Goal: Use online tool/utility: Use online tool/utility

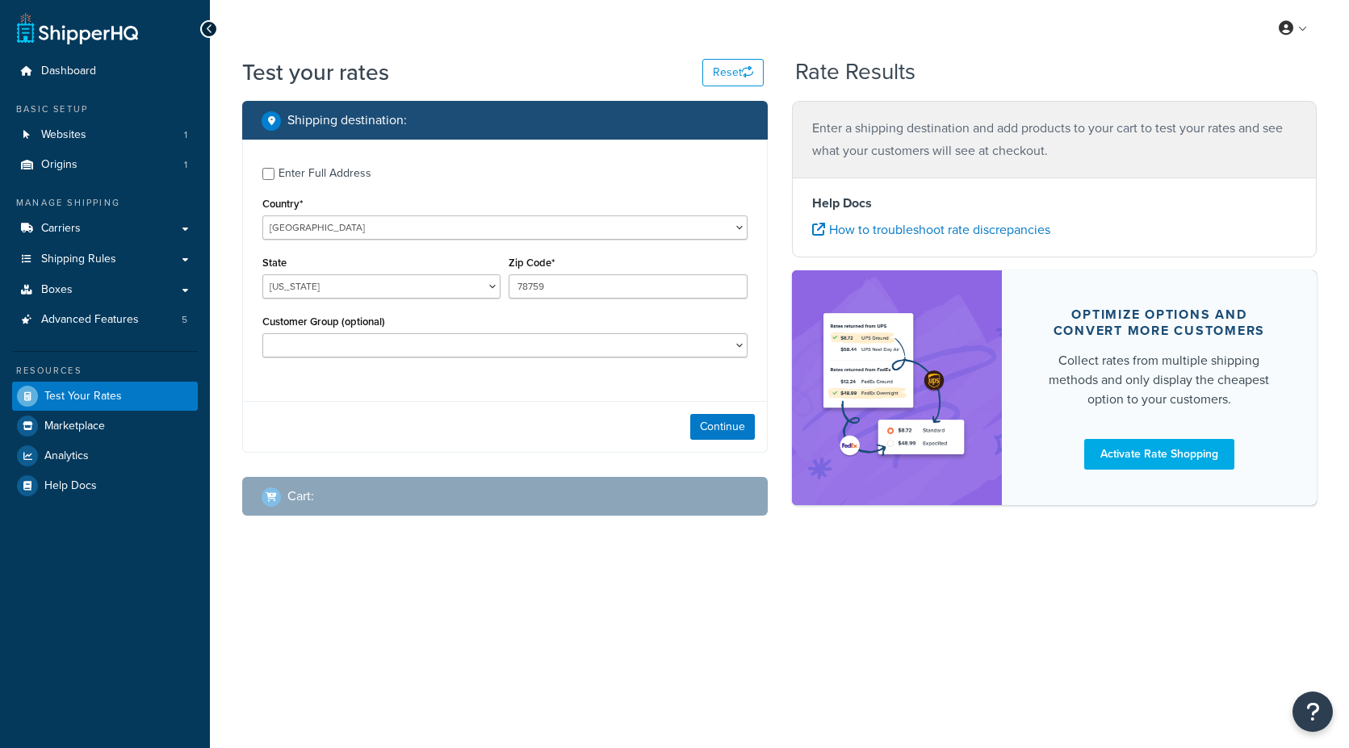
select select "[GEOGRAPHIC_DATA]"
click at [714, 428] on button "Continue" at bounding box center [722, 427] width 65 height 26
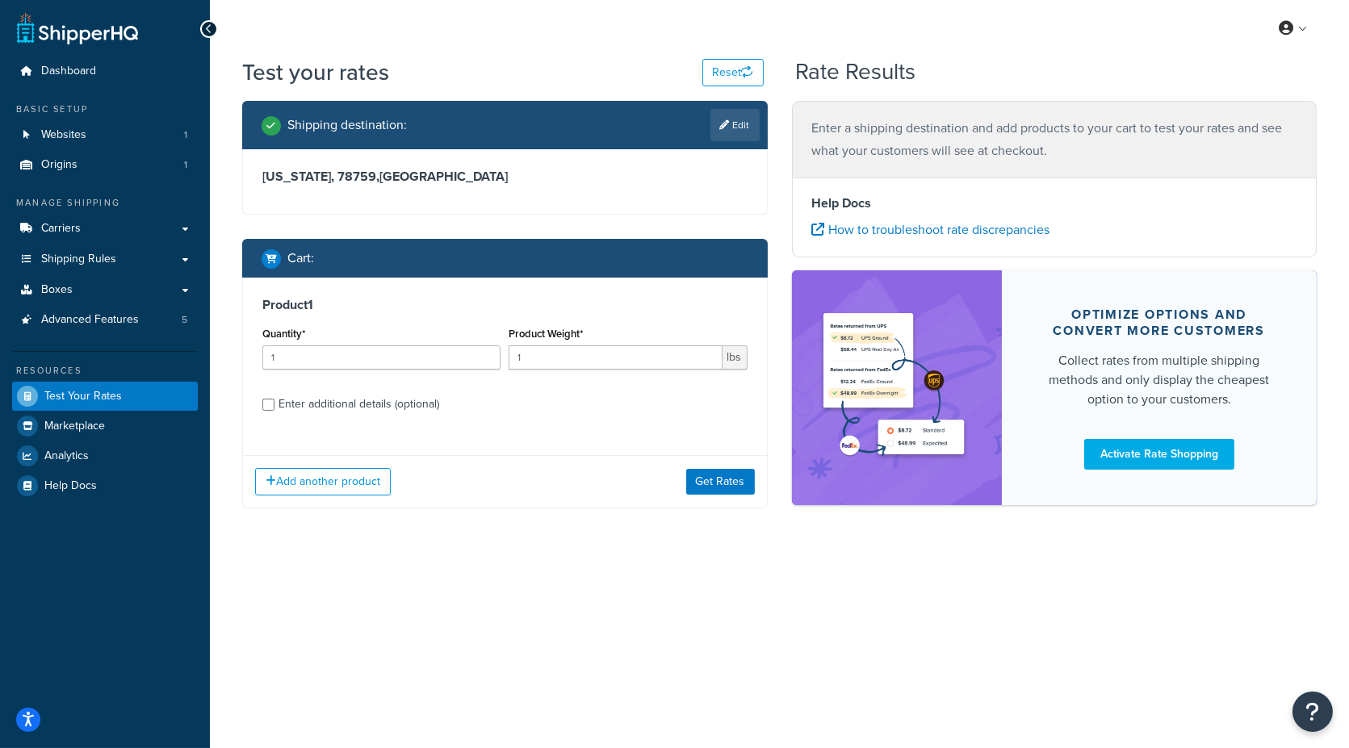
click at [320, 401] on div "Enter additional details (optional)" at bounding box center [358, 404] width 161 height 23
click at [274, 401] on input "Enter additional details (optional)" at bounding box center [268, 405] width 12 height 12
checkbox input "true"
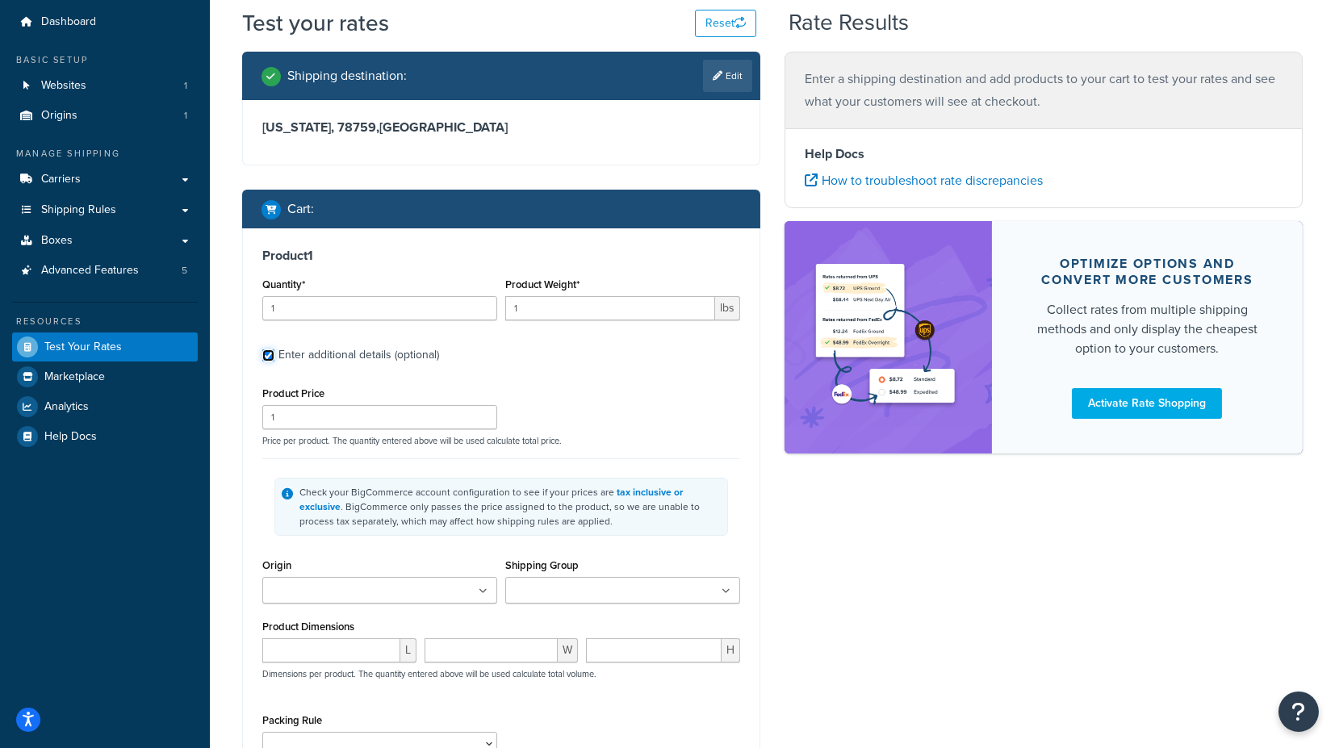
scroll to position [90, 0]
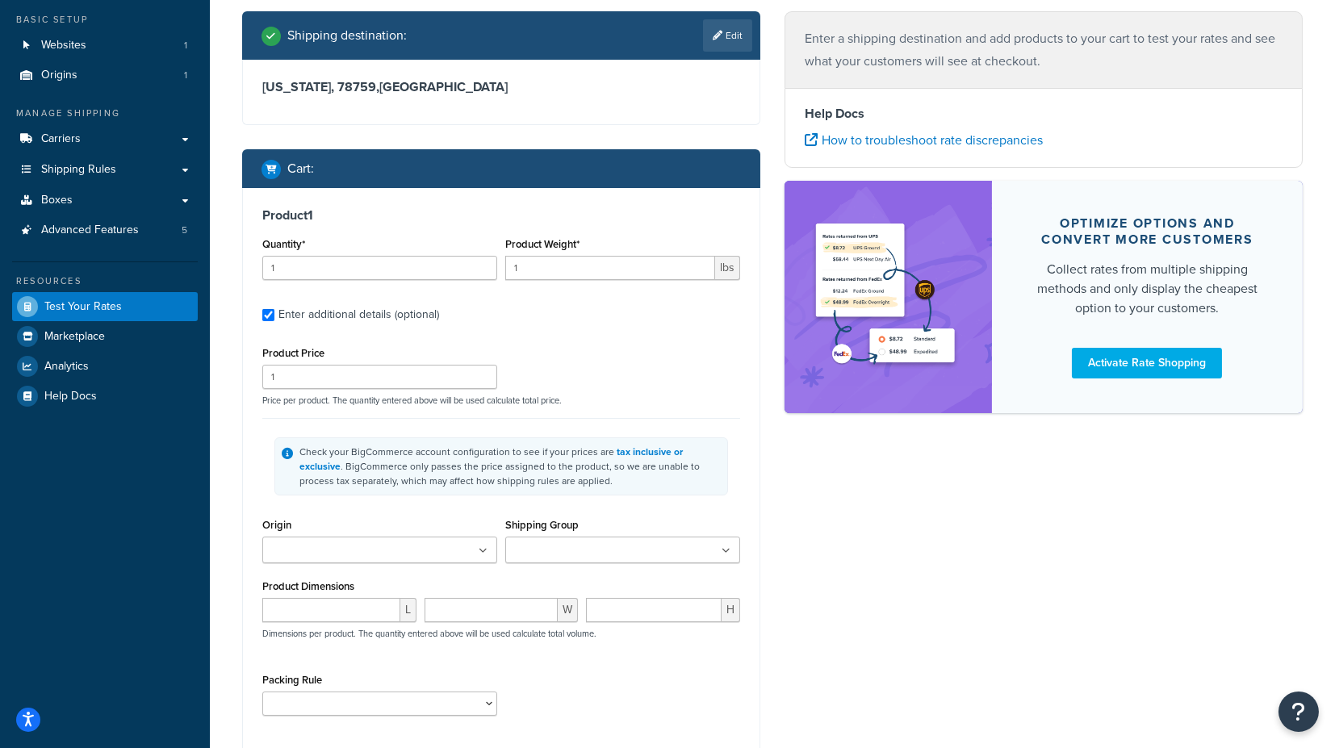
click at [405, 547] on ul at bounding box center [379, 550] width 235 height 27
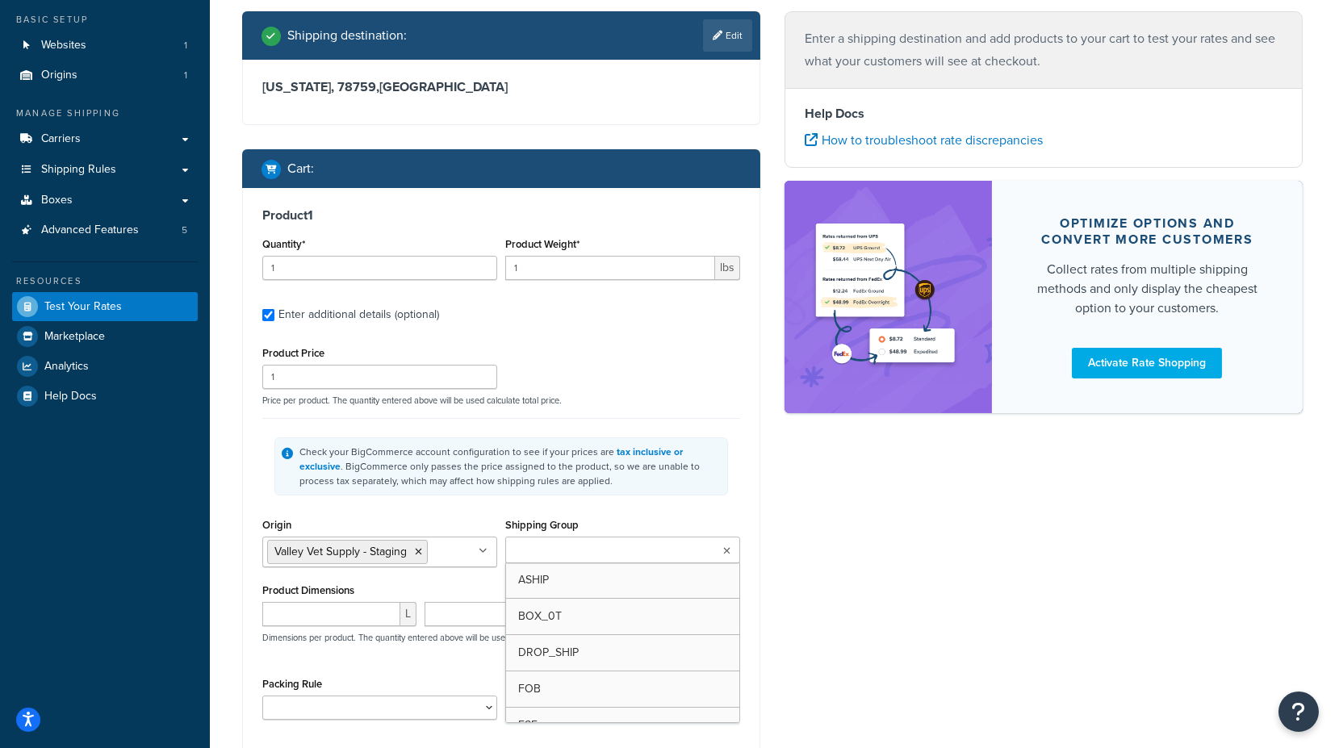
click at [564, 544] on input "Shipping Group" at bounding box center [581, 551] width 143 height 18
type input "fs"
click at [746, 513] on div "Product 1 Quantity* 1 Product Weight* 1 lbs Enter additional details (optional)…" at bounding box center [501, 469] width 517 height 563
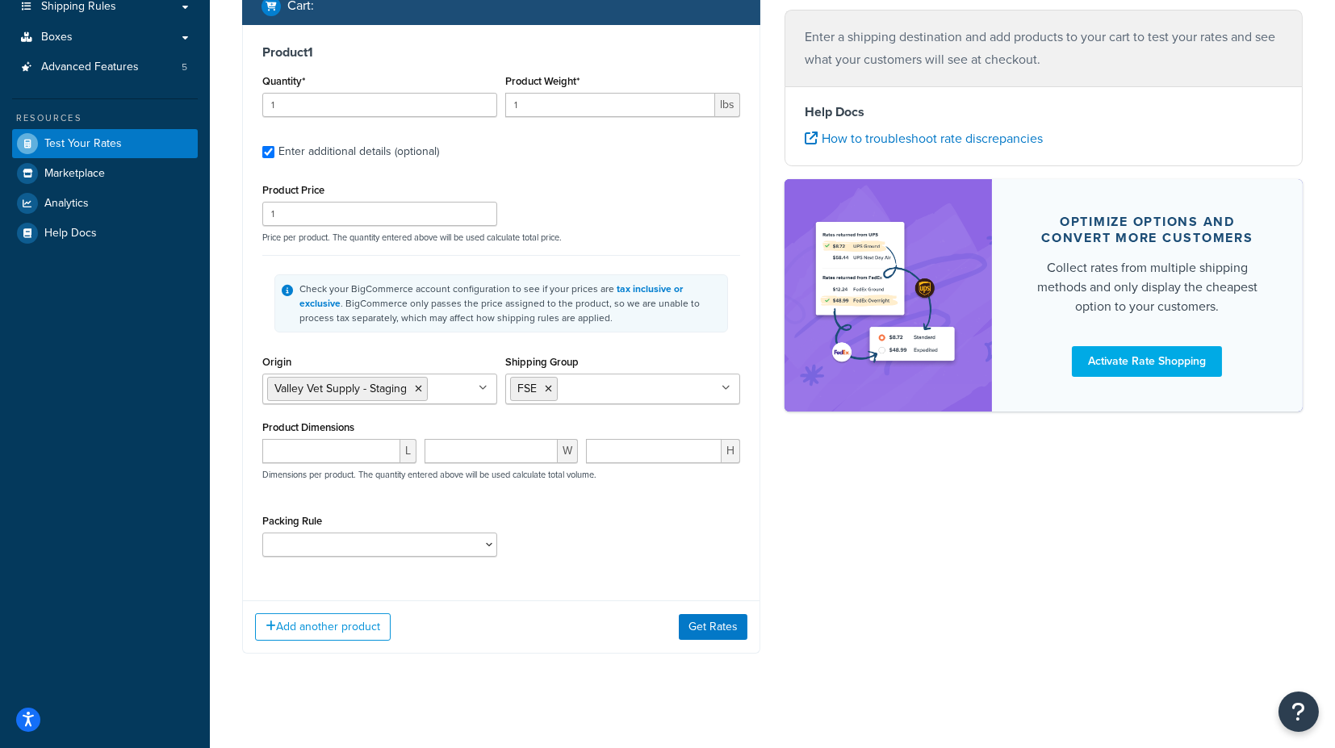
scroll to position [260, 0]
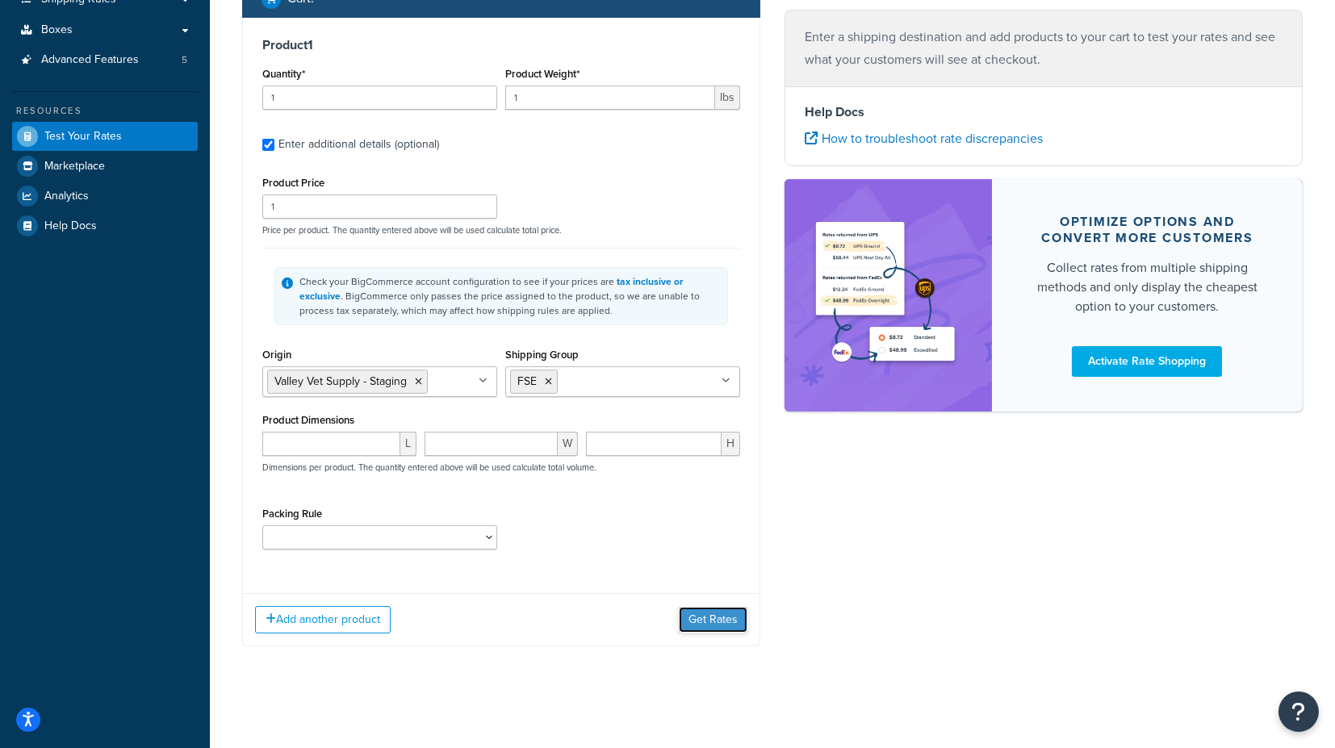
click at [716, 618] on button "Get Rates" at bounding box center [713, 620] width 69 height 26
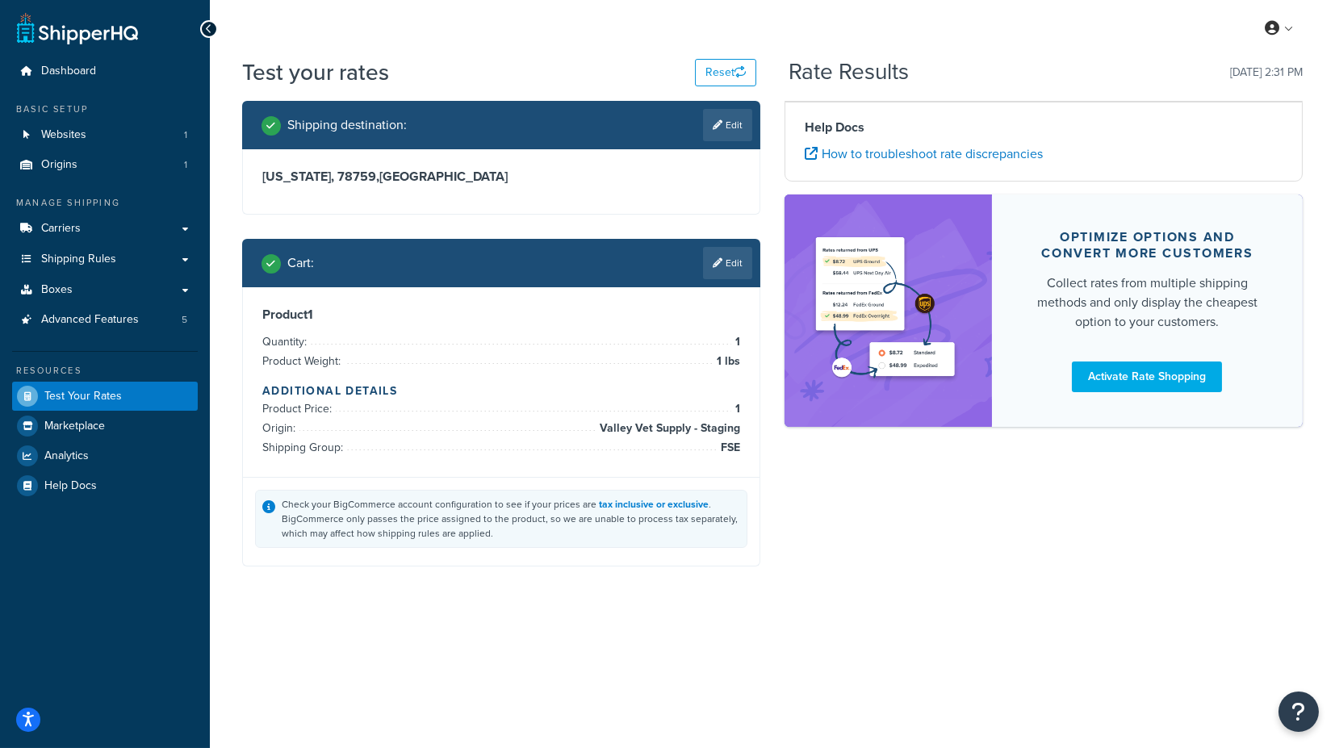
scroll to position [0, 0]
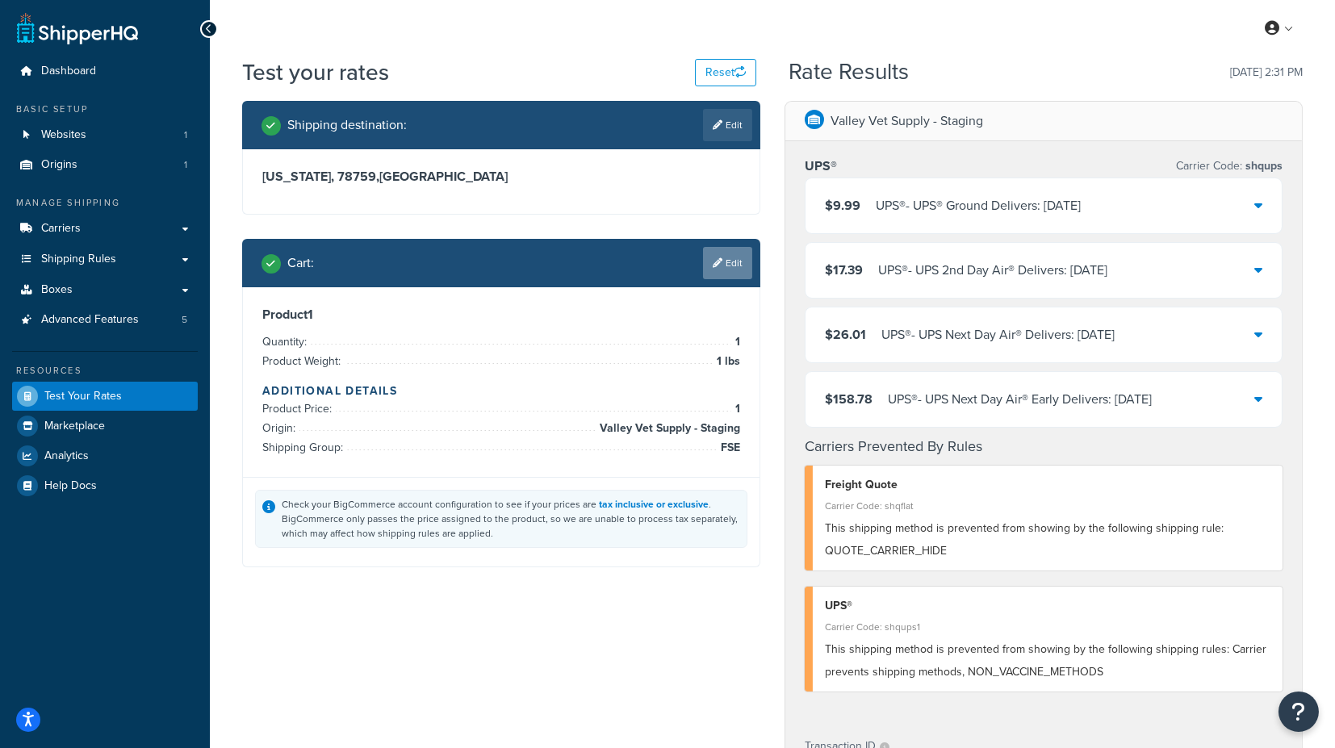
click at [731, 266] on link "Edit" at bounding box center [727, 263] width 49 height 32
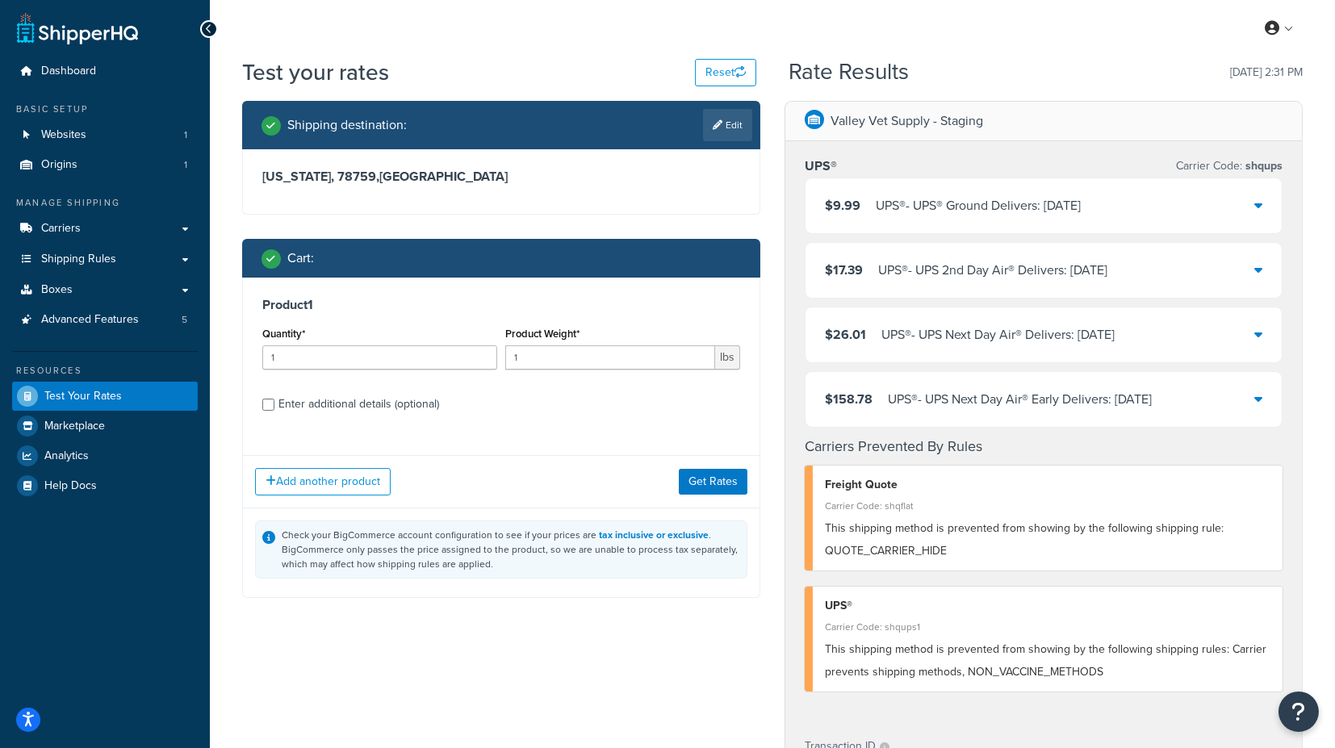
click at [350, 402] on div "Enter additional details (optional)" at bounding box center [358, 404] width 161 height 23
click at [274, 402] on input "Enter additional details (optional)" at bounding box center [268, 405] width 12 height 12
checkbox input "true"
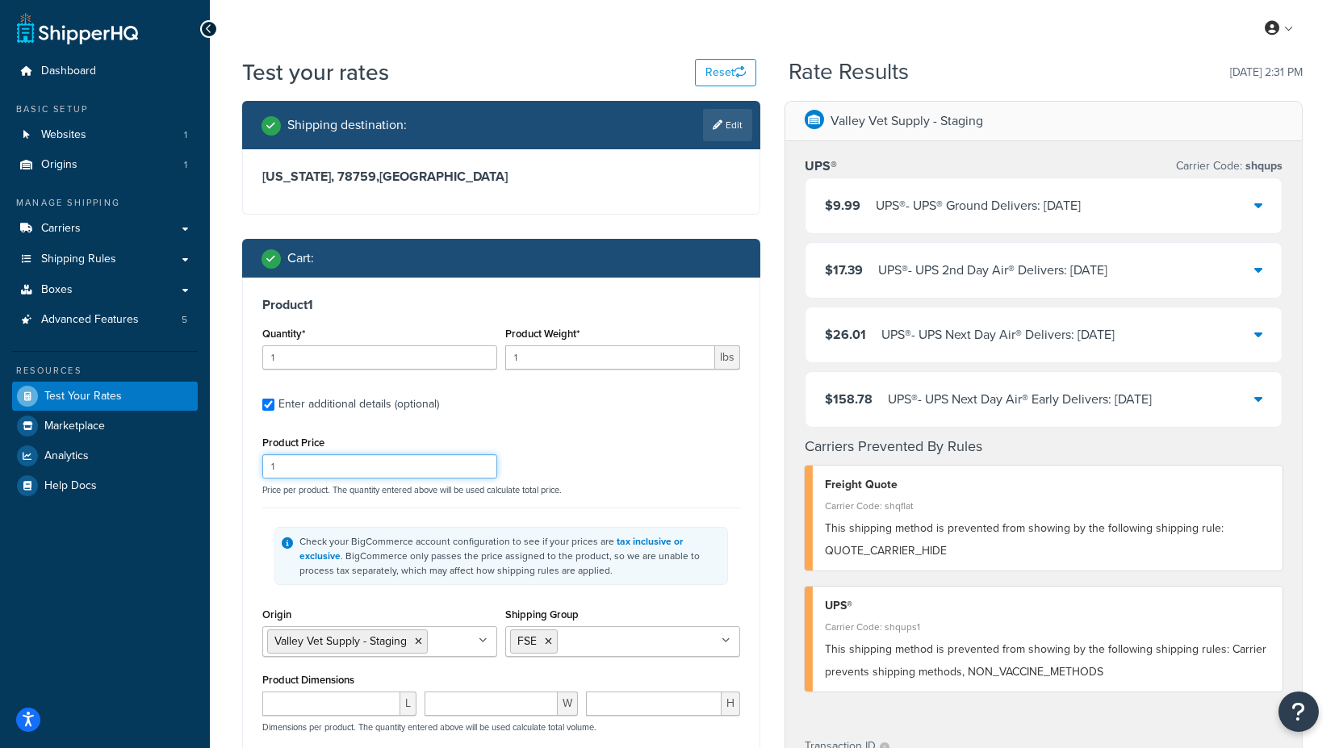
drag, startPoint x: 260, startPoint y: 461, endPoint x: 230, endPoint y: 461, distance: 29.9
click at [230, 461] on div "Shipping destination : Edit [US_STATE], 78759 , [GEOGRAPHIC_DATA] Cart : Produc…" at bounding box center [501, 560] width 542 height 919
type input "50"
click at [224, 451] on div "Test your rates Reset Rate Results [DATE] 2:31 PM Shipping destination : Edit […" at bounding box center [772, 619] width 1125 height 1124
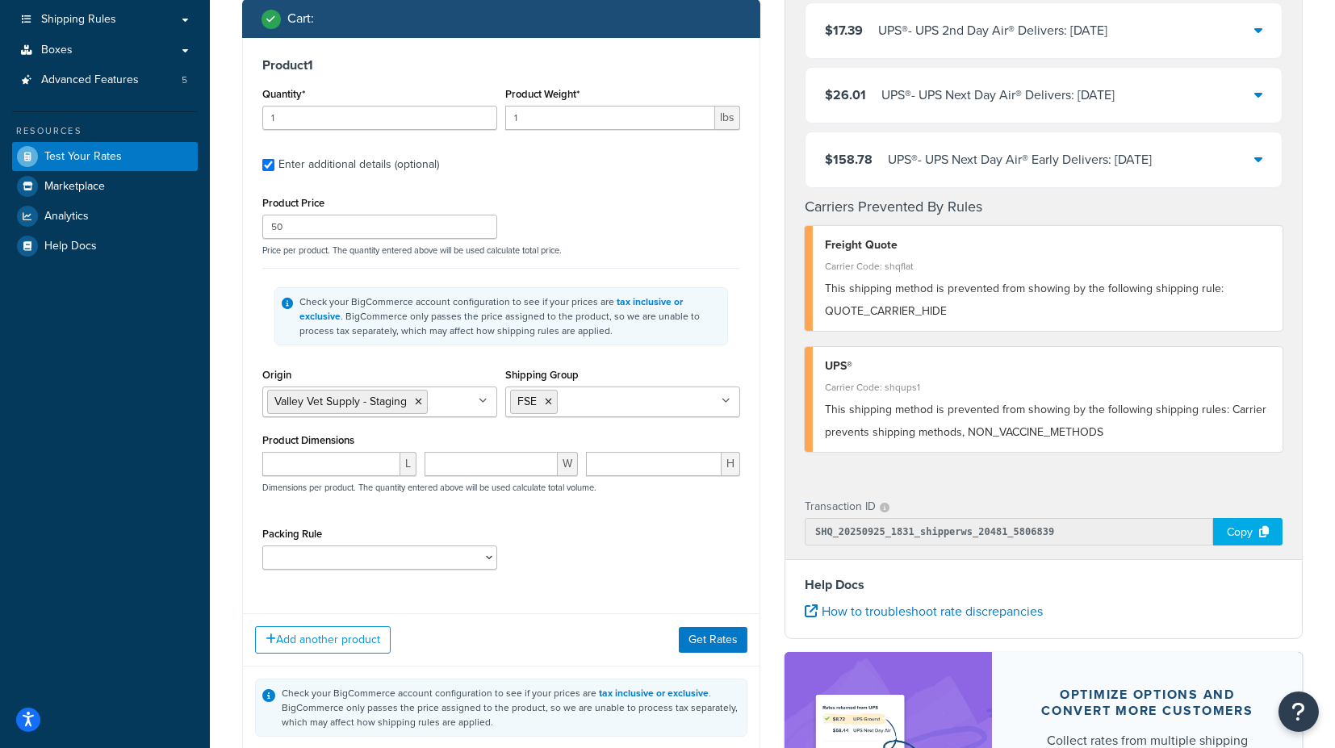
scroll to position [269, 0]
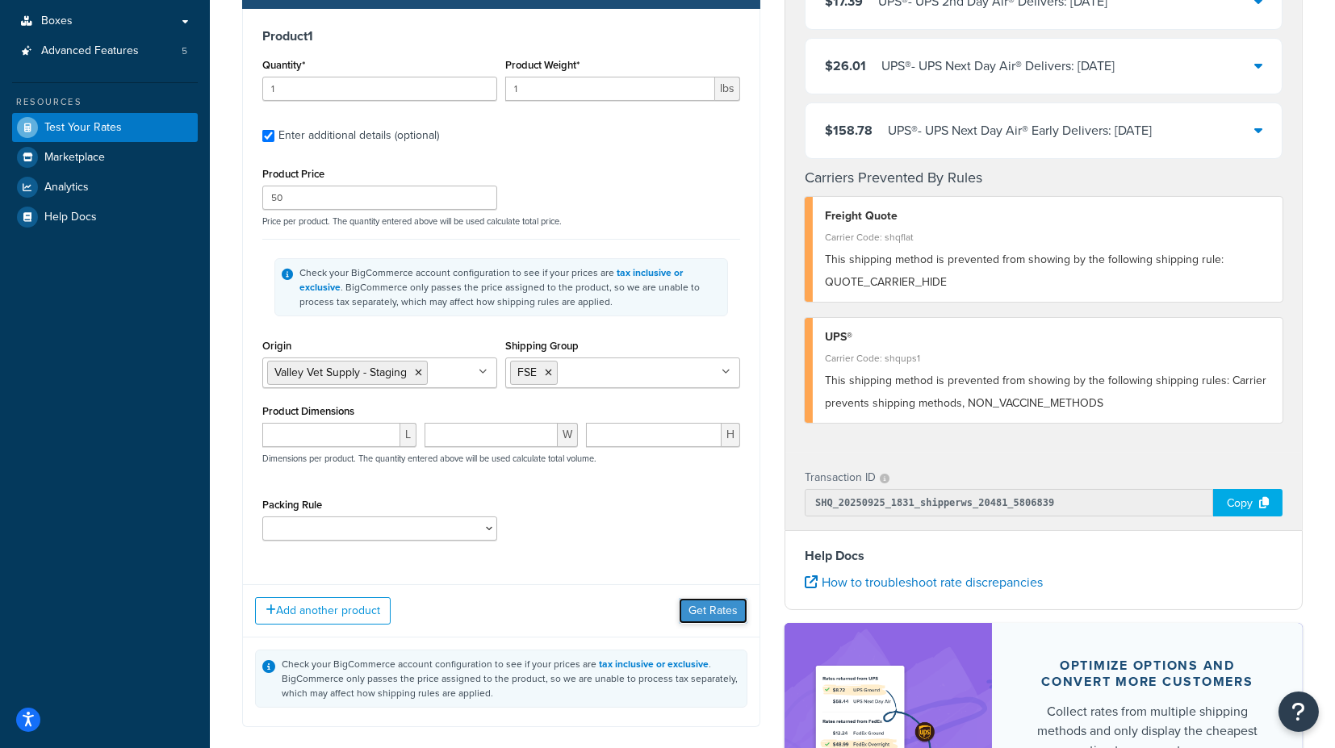
click at [689, 607] on button "Get Rates" at bounding box center [713, 611] width 69 height 26
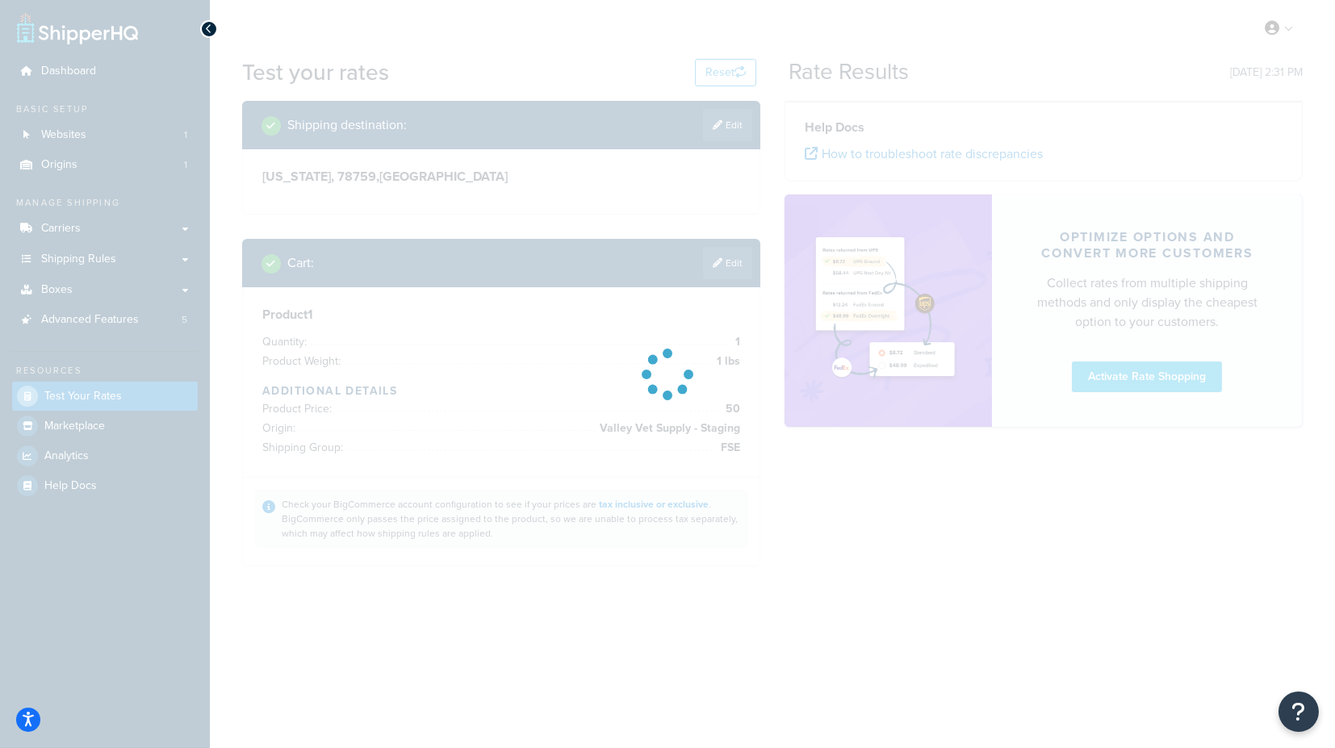
scroll to position [0, 0]
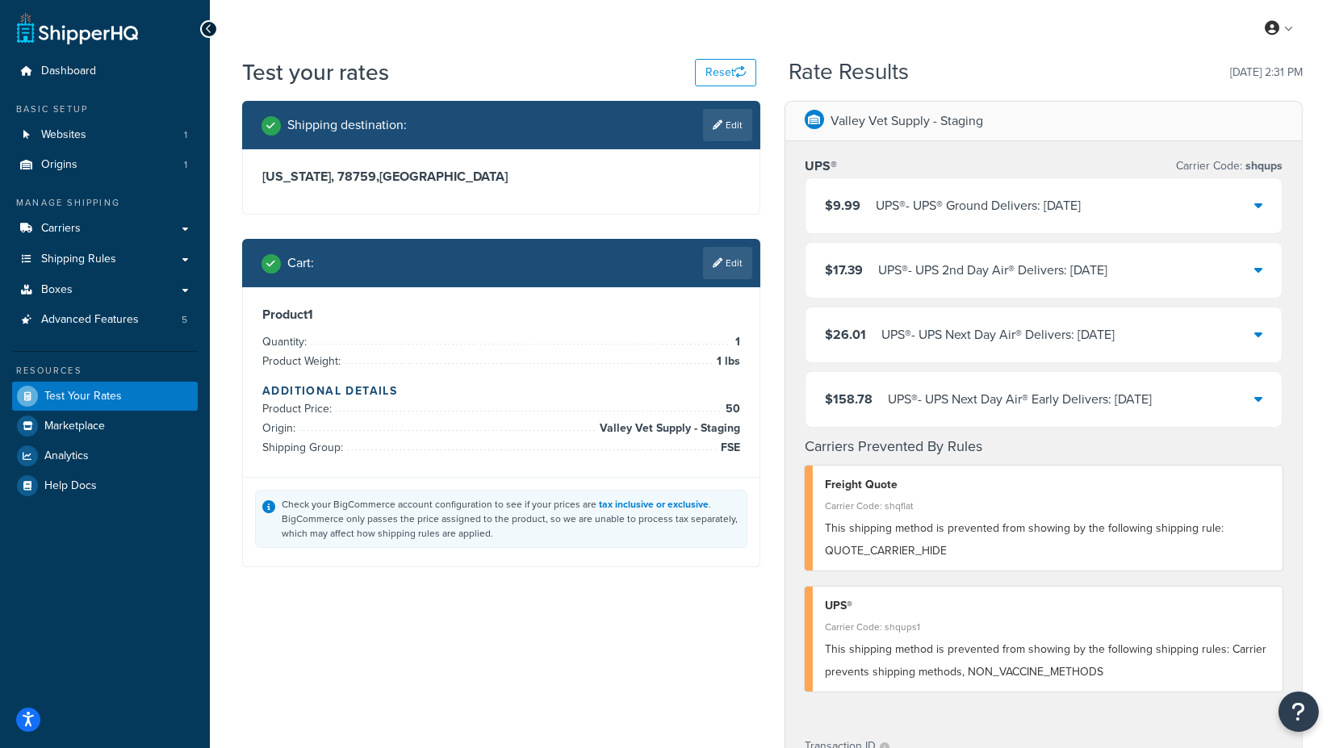
click at [734, 266] on link "Edit" at bounding box center [727, 263] width 49 height 32
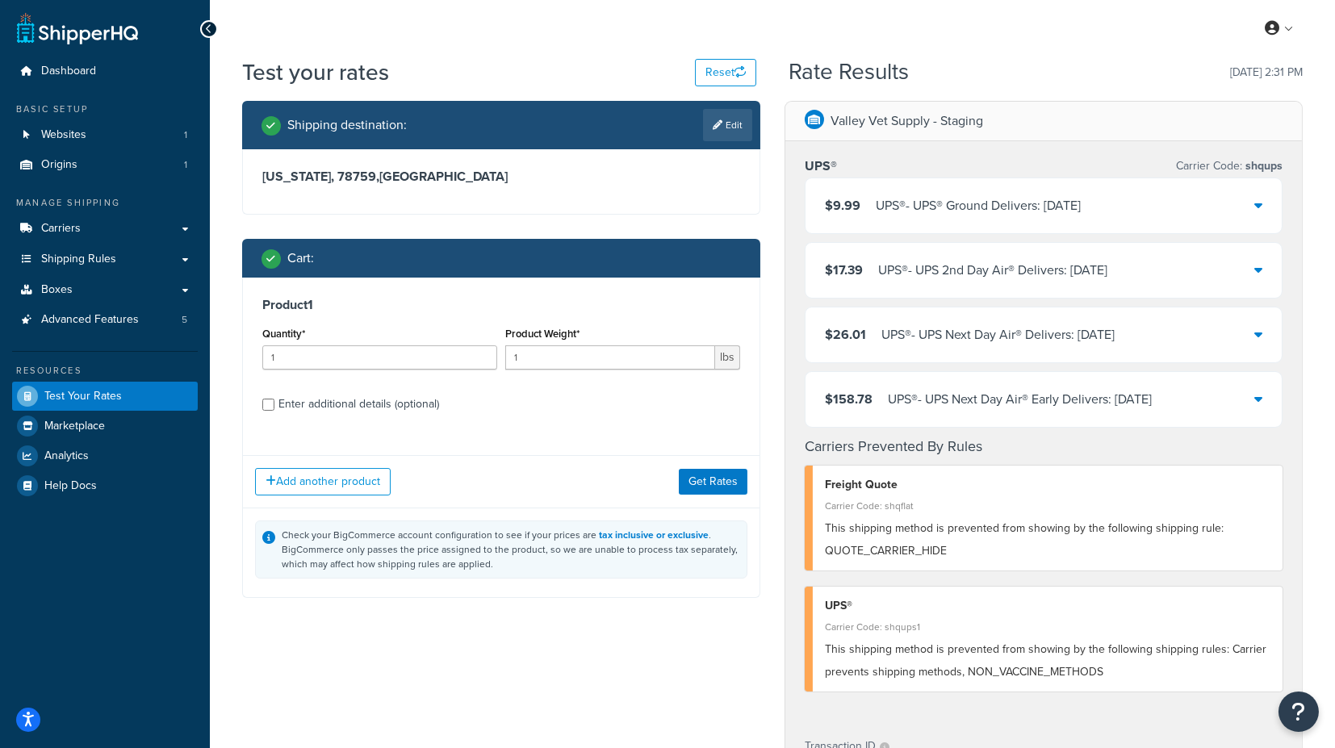
click at [389, 404] on div "Enter additional details (optional)" at bounding box center [358, 404] width 161 height 23
click at [274, 404] on input "Enter additional details (optional)" at bounding box center [268, 405] width 12 height 12
checkbox input "true"
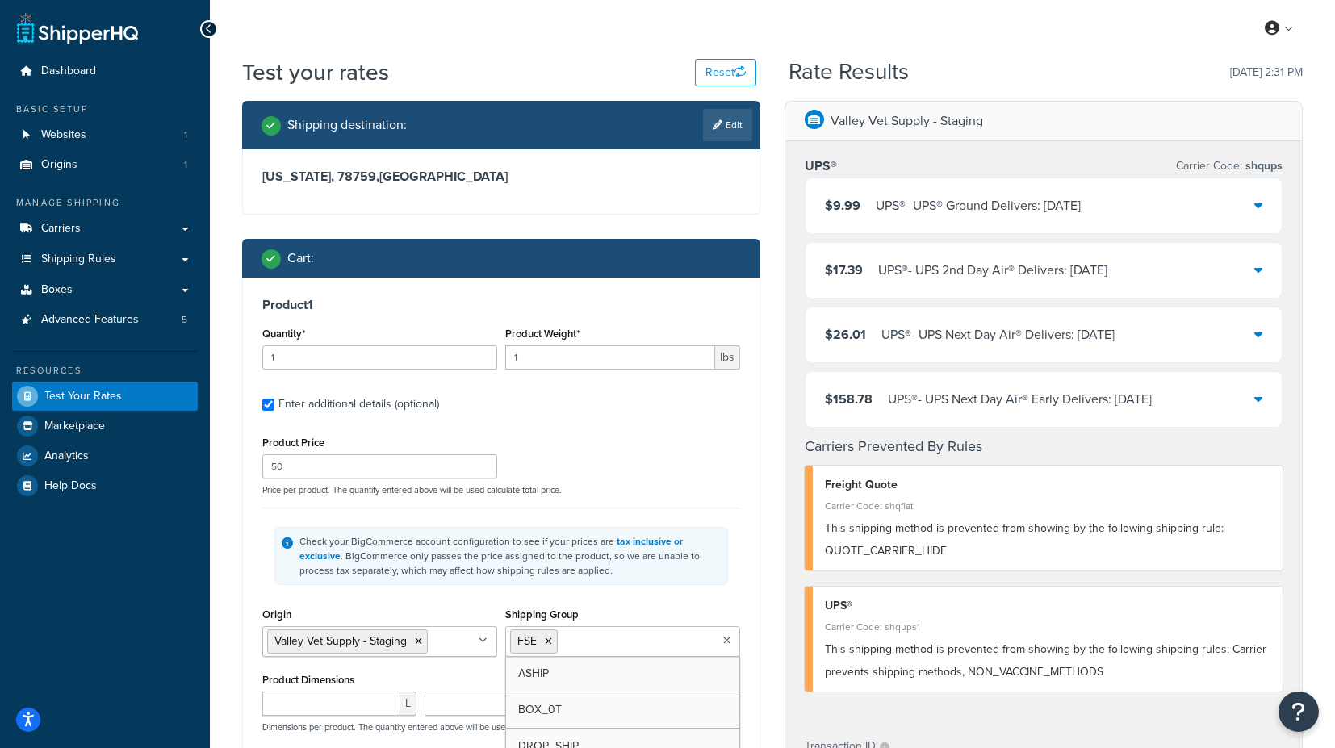
click at [589, 632] on input "Shipping Group" at bounding box center [633, 641] width 143 height 18
type input "a"
click at [728, 580] on div "Check your BigCommerce account configuration to see if your prices are tax incl…" at bounding box center [501, 556] width 478 height 96
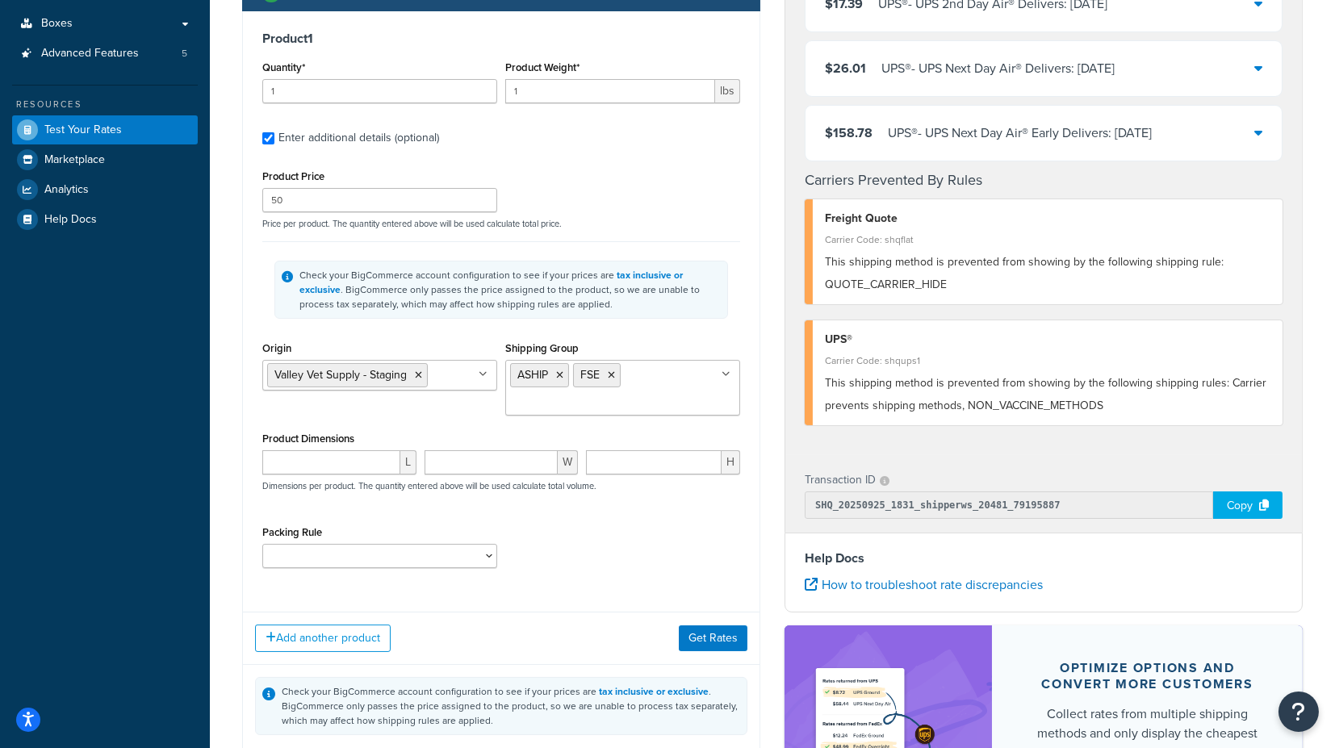
scroll to position [269, 0]
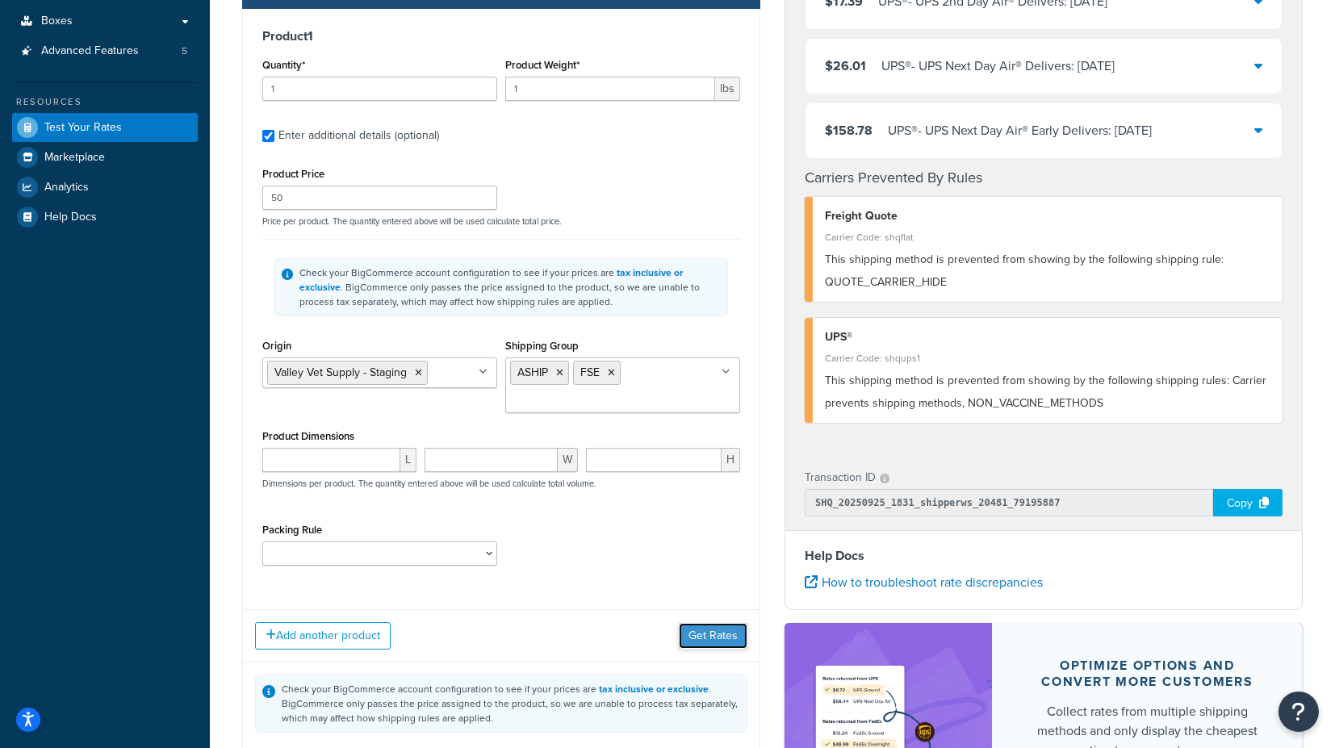
click at [710, 631] on button "Get Rates" at bounding box center [713, 636] width 69 height 26
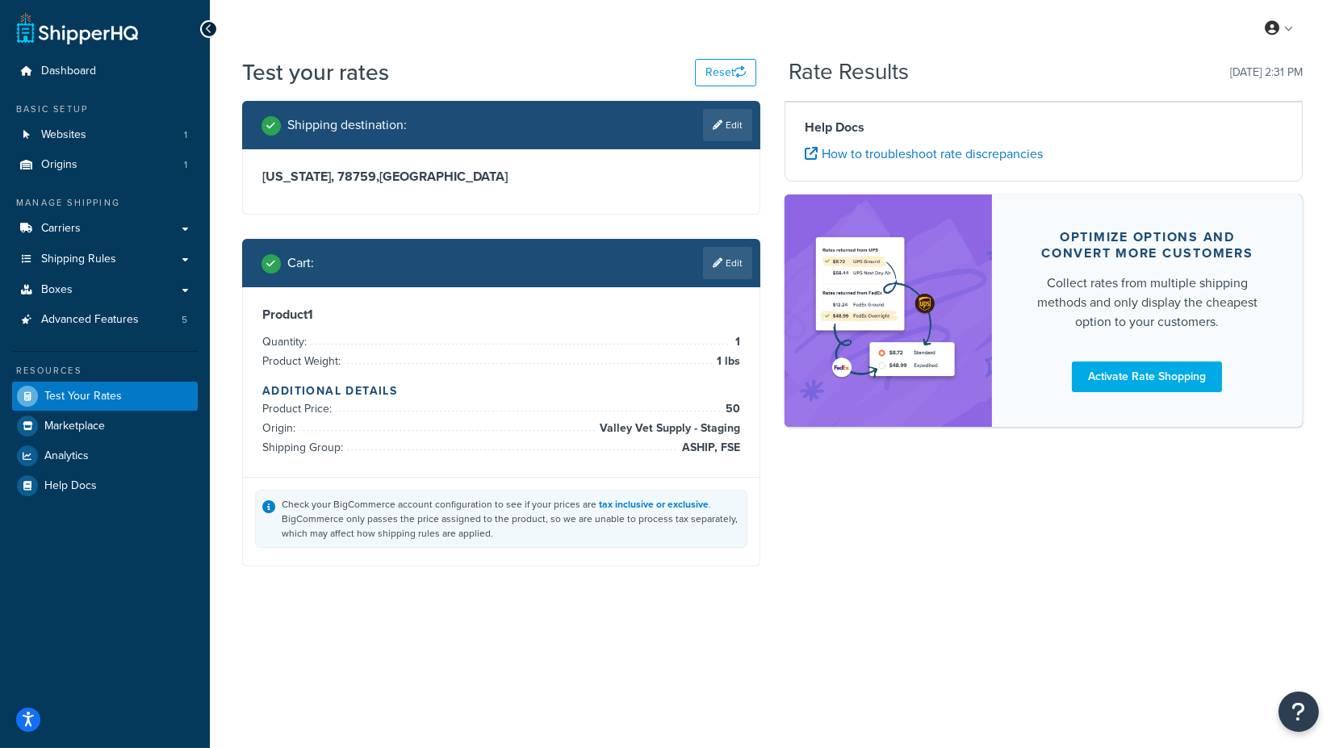
scroll to position [0, 0]
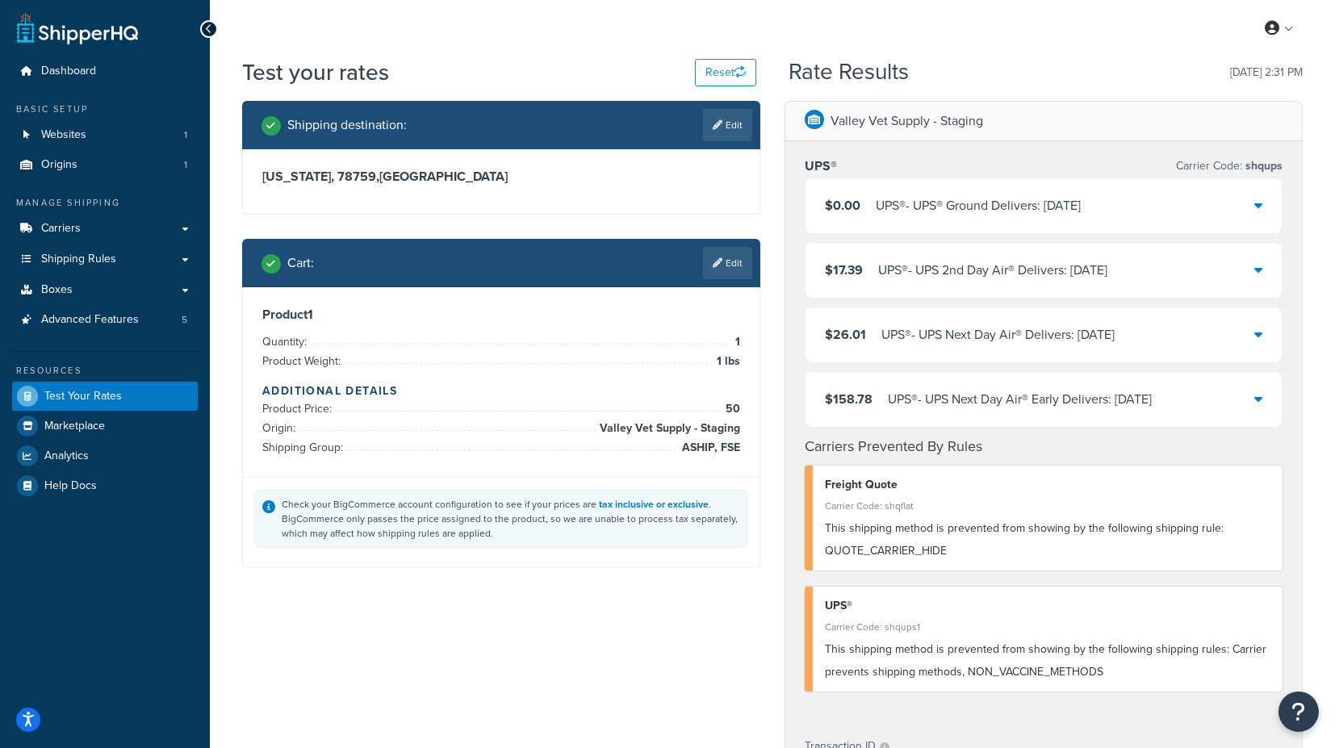
click at [1261, 206] on icon at bounding box center [1258, 205] width 8 height 13
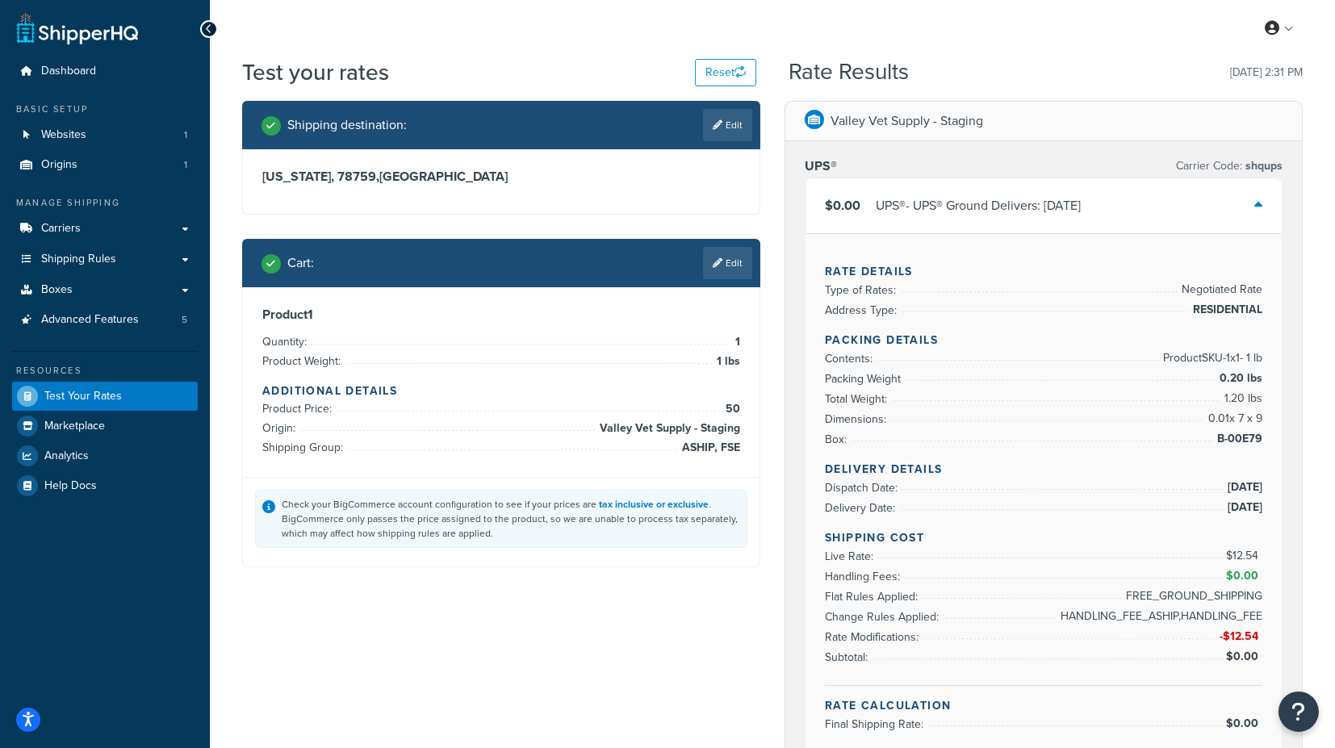
click at [1258, 200] on icon at bounding box center [1258, 205] width 8 height 13
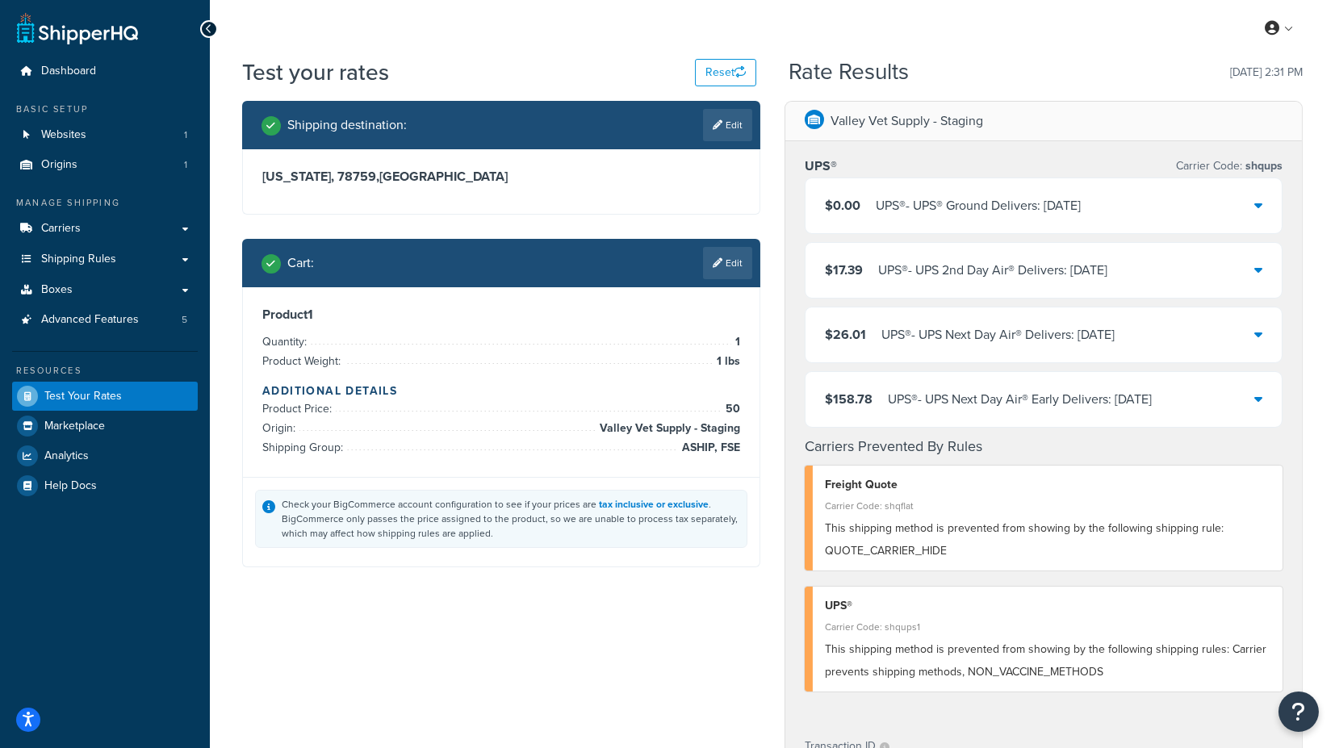
click at [1259, 267] on icon at bounding box center [1258, 269] width 8 height 13
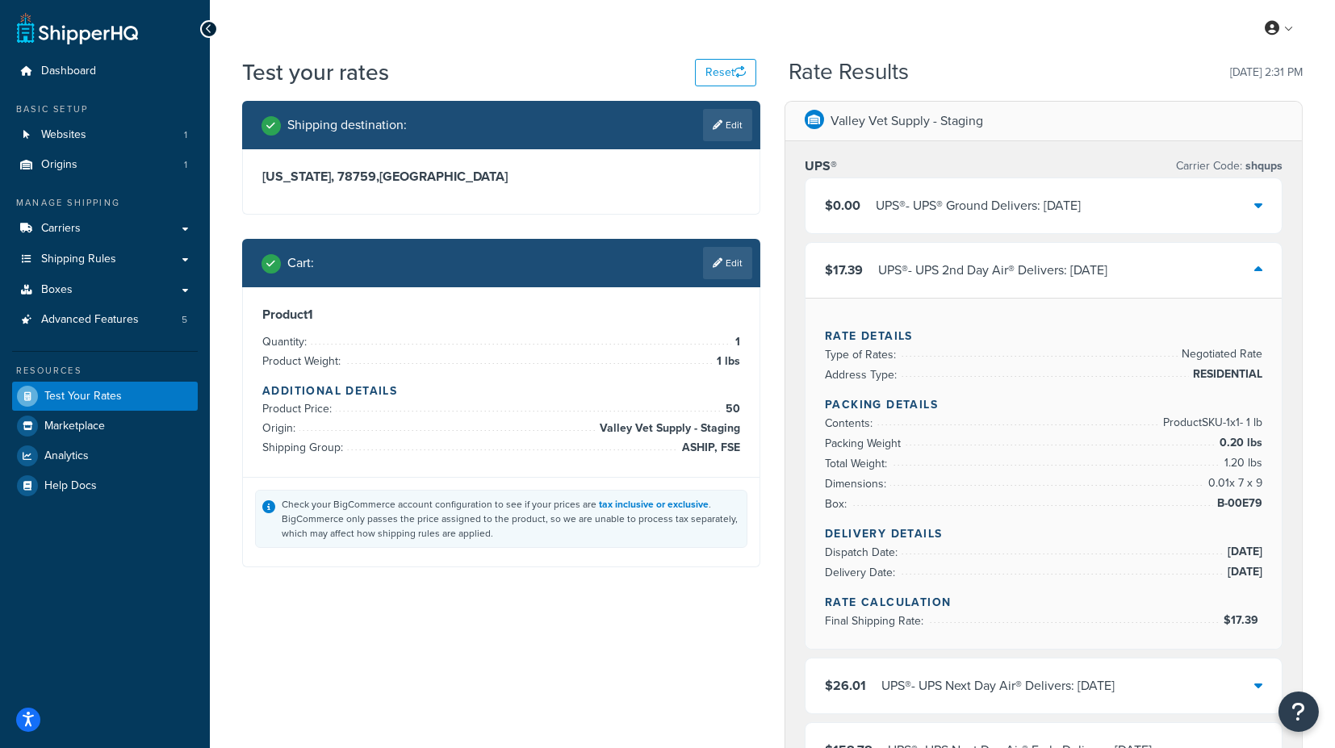
click at [1259, 267] on icon at bounding box center [1258, 269] width 8 height 13
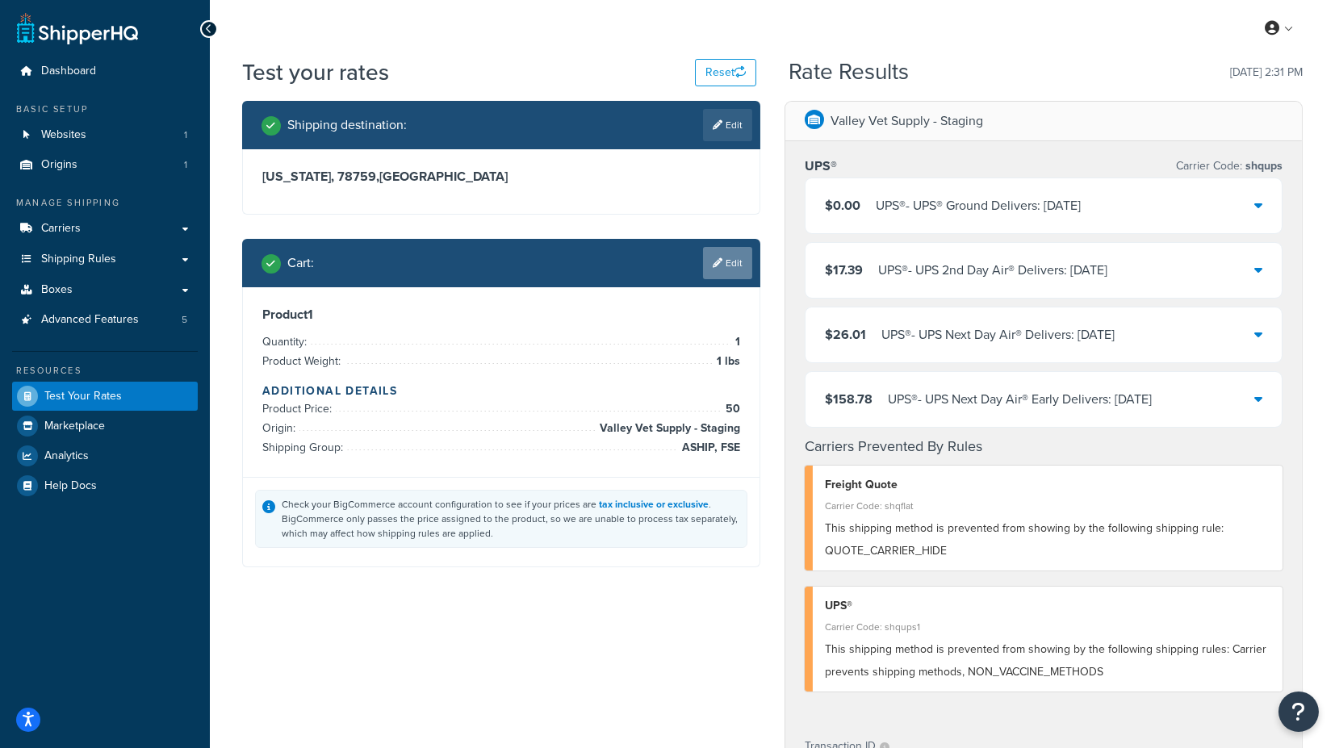
click at [722, 268] on link "Edit" at bounding box center [727, 263] width 49 height 32
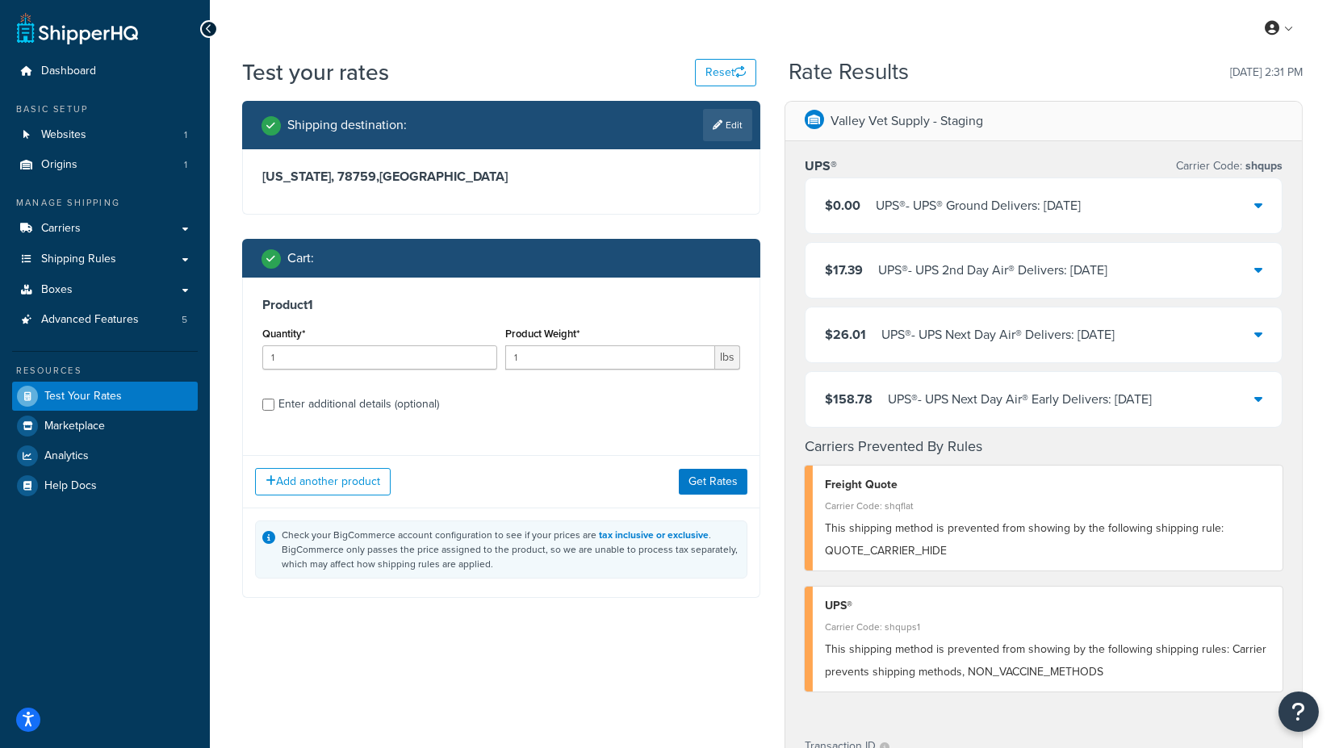
click at [392, 399] on div "Enter additional details (optional)" at bounding box center [358, 404] width 161 height 23
click at [274, 399] on input "Enter additional details (optional)" at bounding box center [268, 405] width 12 height 12
checkbox input "true"
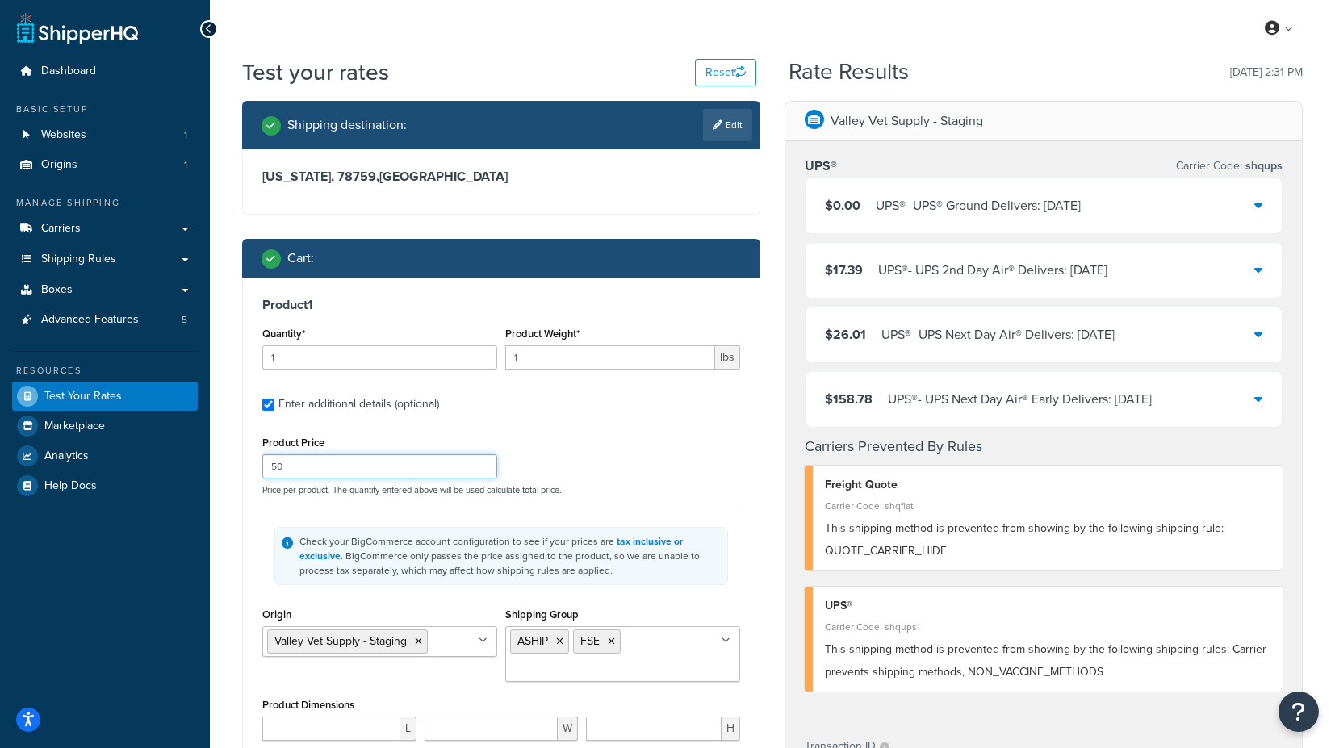
drag, startPoint x: 318, startPoint y: 467, endPoint x: 234, endPoint y: 466, distance: 84.0
click at [234, 466] on div "Shipping destination : Edit [US_STATE], 78759 , [GEOGRAPHIC_DATA] Cart : Produc…" at bounding box center [501, 572] width 542 height 943
type input "49"
click at [235, 458] on div "Shipping destination : Edit [US_STATE], 78759 , [GEOGRAPHIC_DATA] Cart : Produc…" at bounding box center [501, 573] width 542 height 944
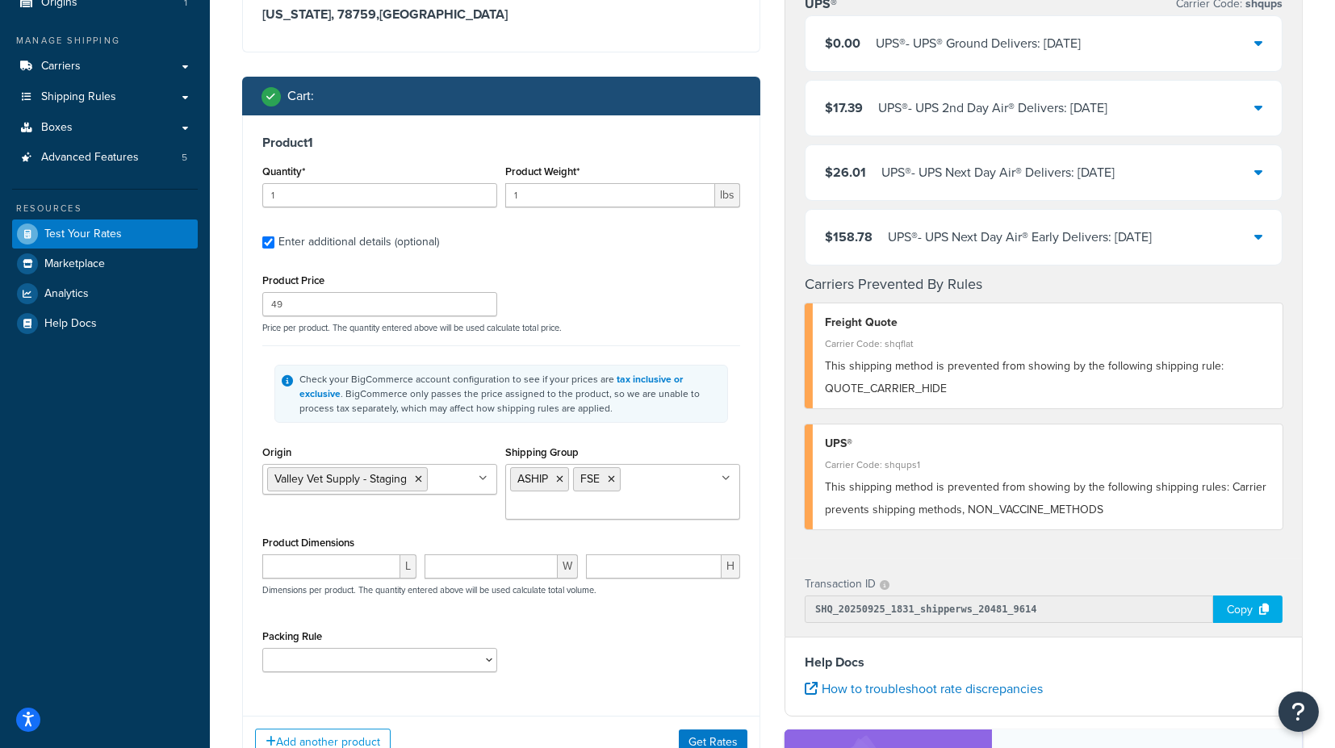
scroll to position [269, 0]
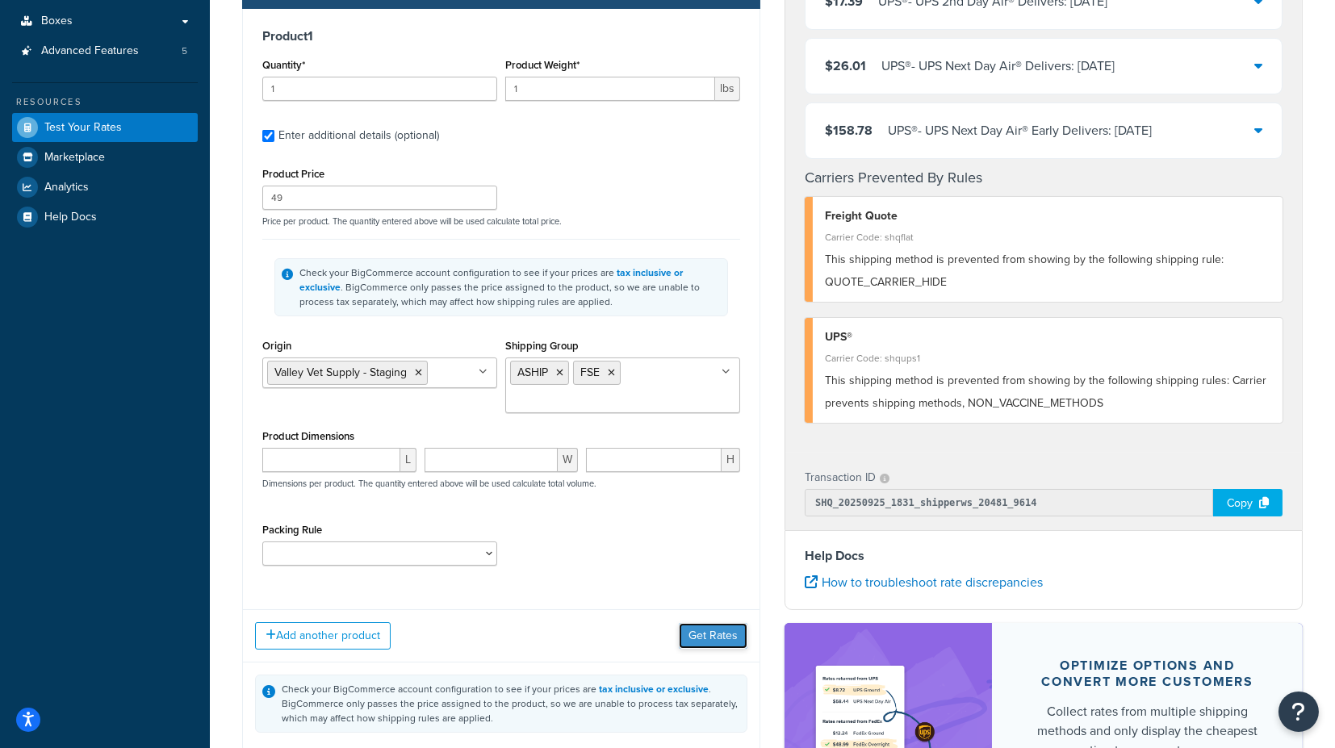
click at [706, 633] on button "Get Rates" at bounding box center [713, 636] width 69 height 26
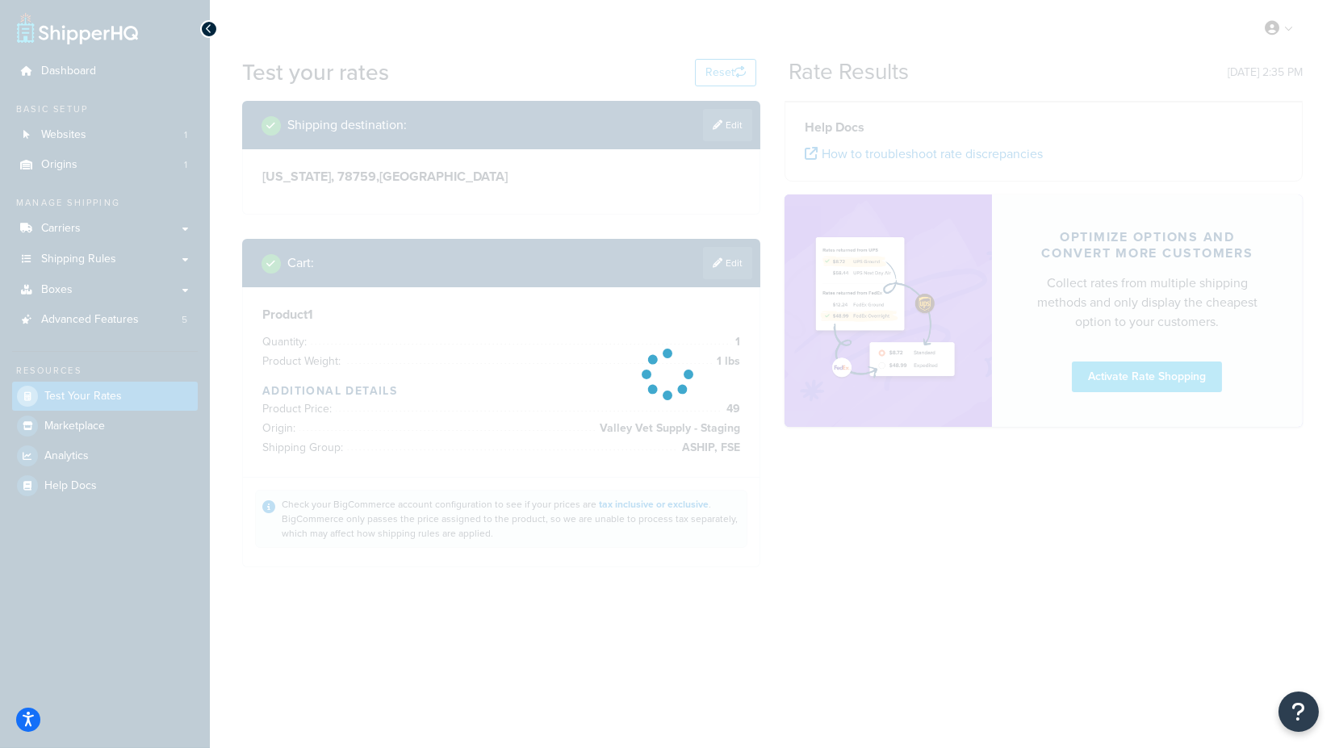
scroll to position [0, 0]
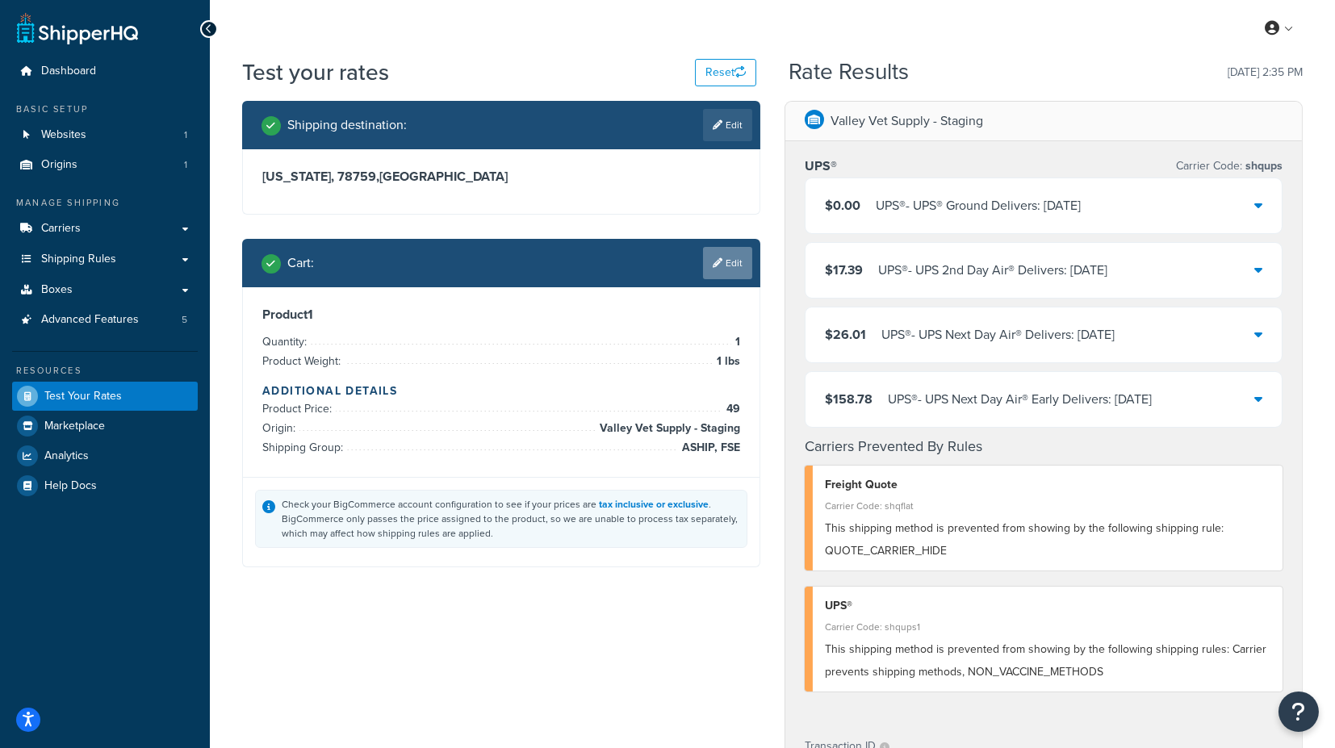
click at [733, 270] on link "Edit" at bounding box center [727, 263] width 49 height 32
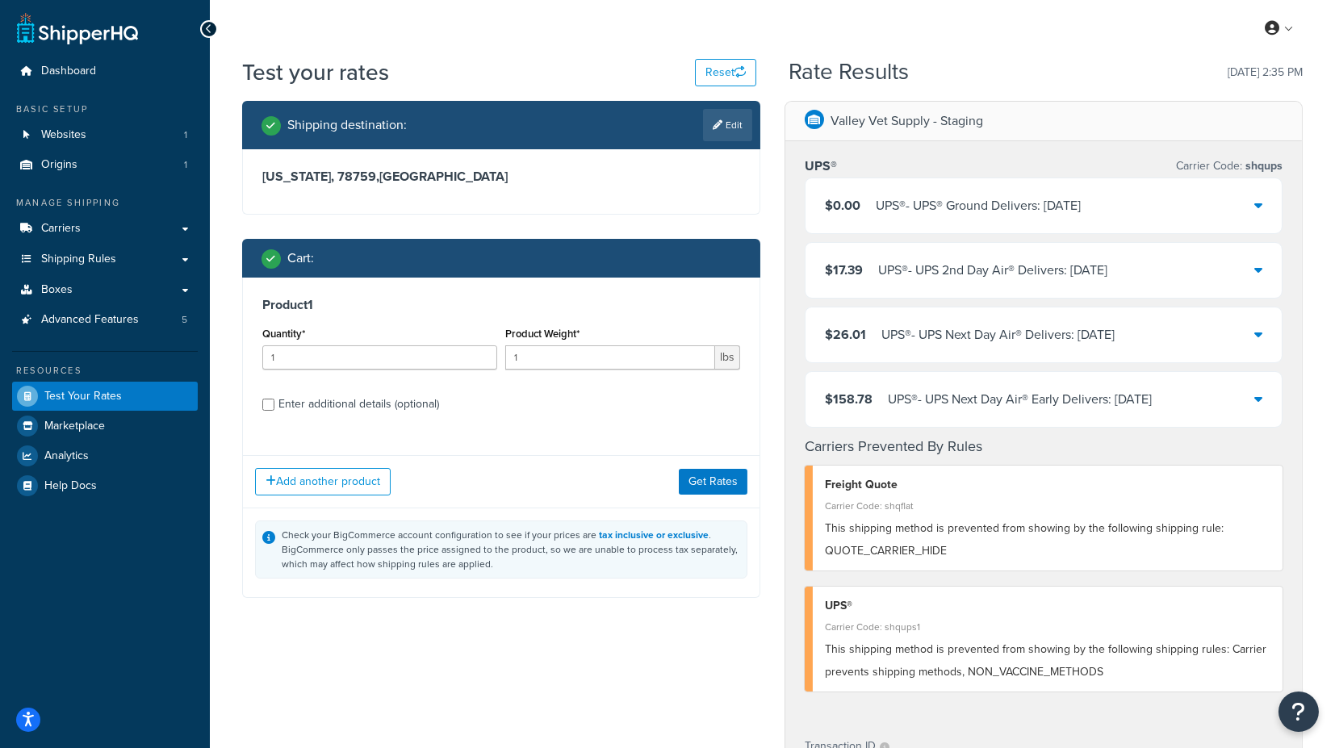
click at [328, 406] on div "Enter additional details (optional)" at bounding box center [358, 404] width 161 height 23
click at [274, 406] on input "Enter additional details (optional)" at bounding box center [268, 405] width 12 height 12
checkbox input "true"
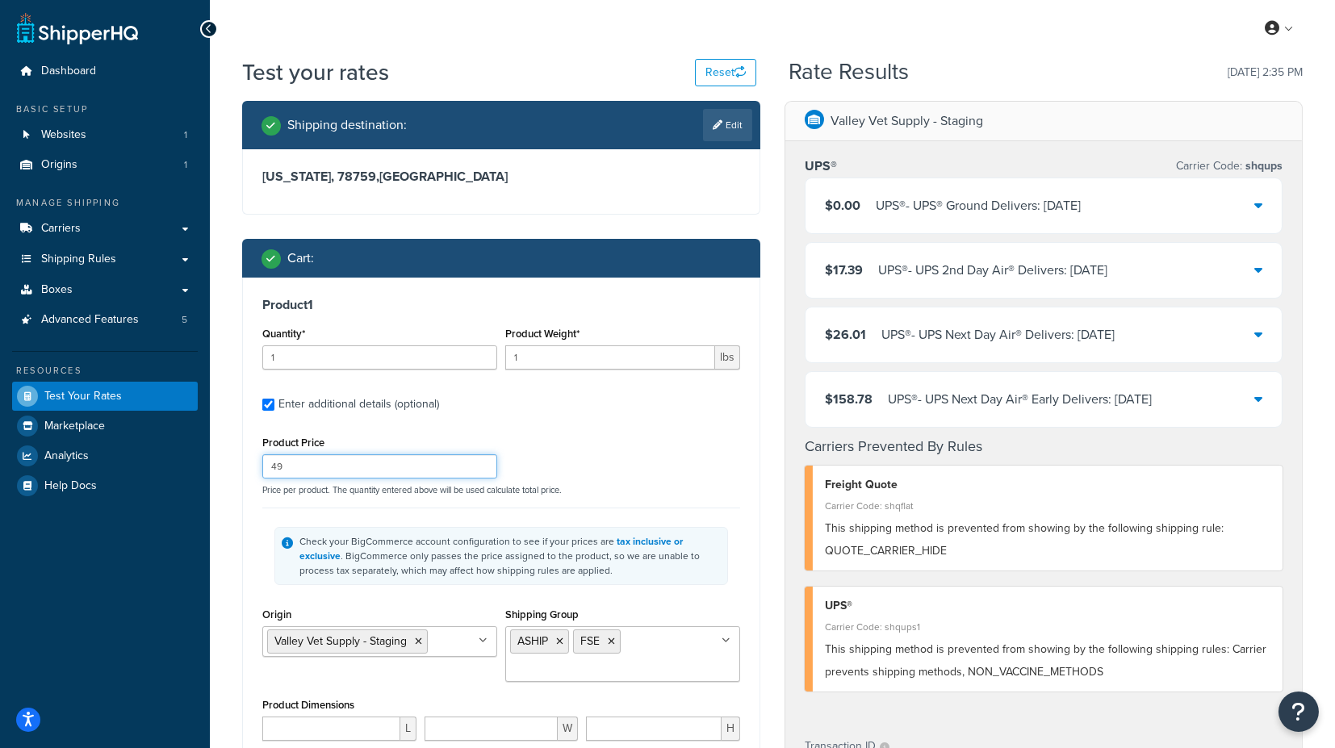
drag, startPoint x: 286, startPoint y: 462, endPoint x: 294, endPoint y: 483, distance: 22.5
click at [276, 467] on input "49" at bounding box center [379, 466] width 235 height 24
type input "48"
click at [242, 513] on div "Product 1 Quantity* 1 Product Weight* 1 lbs Enter additional details (optional)…" at bounding box center [501, 649] width 518 height 743
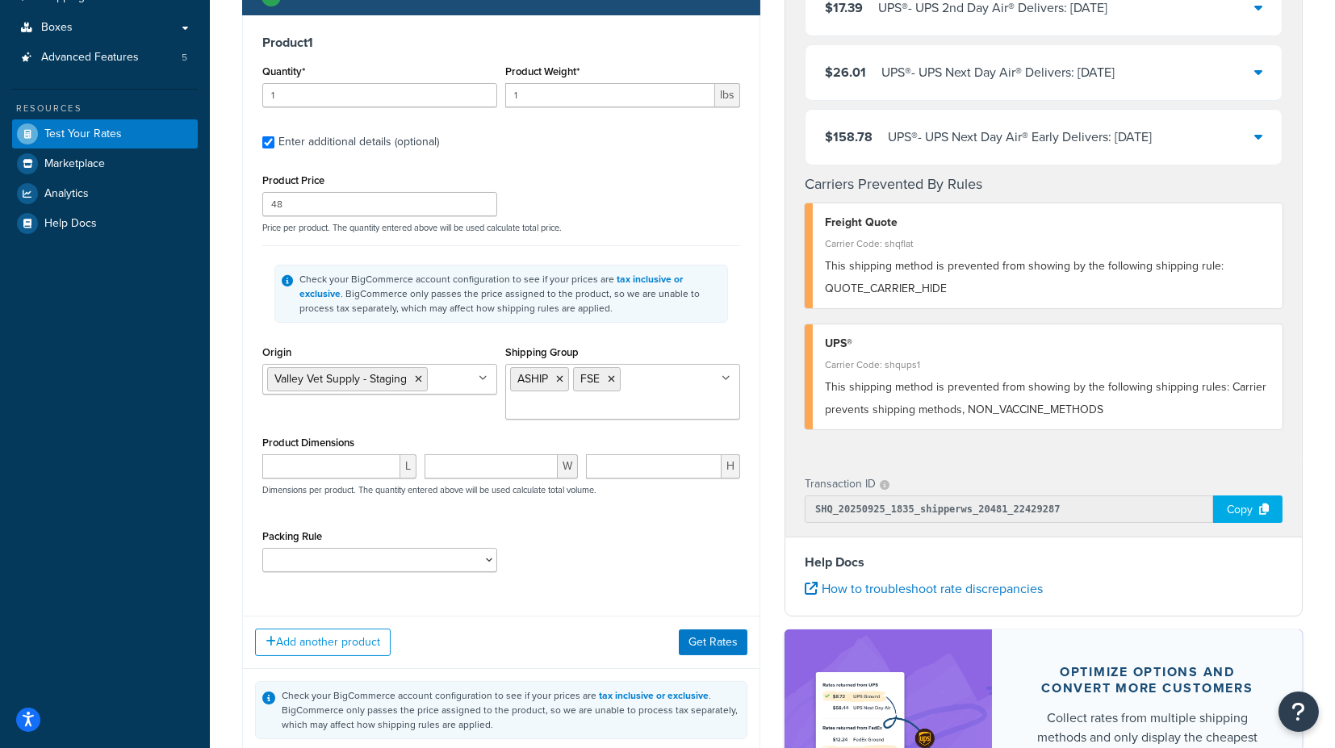
scroll to position [269, 0]
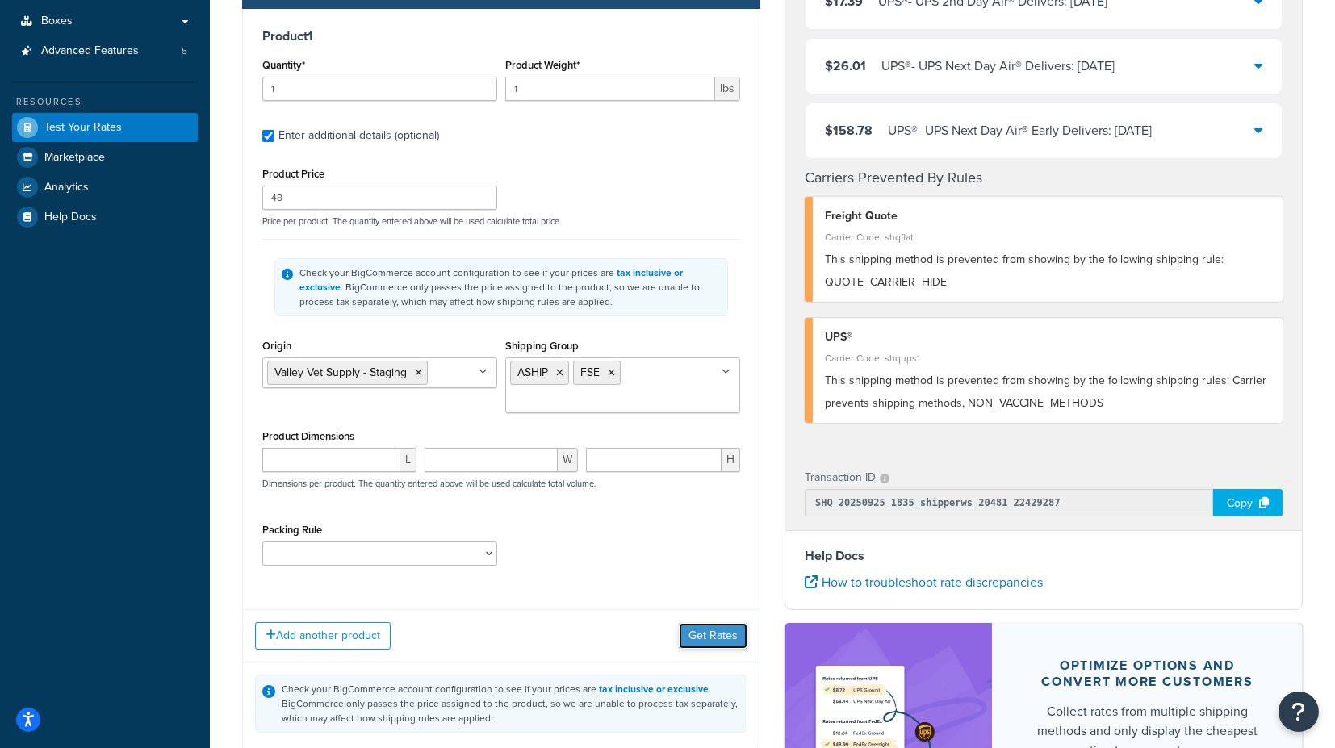
click at [703, 628] on button "Get Rates" at bounding box center [713, 636] width 69 height 26
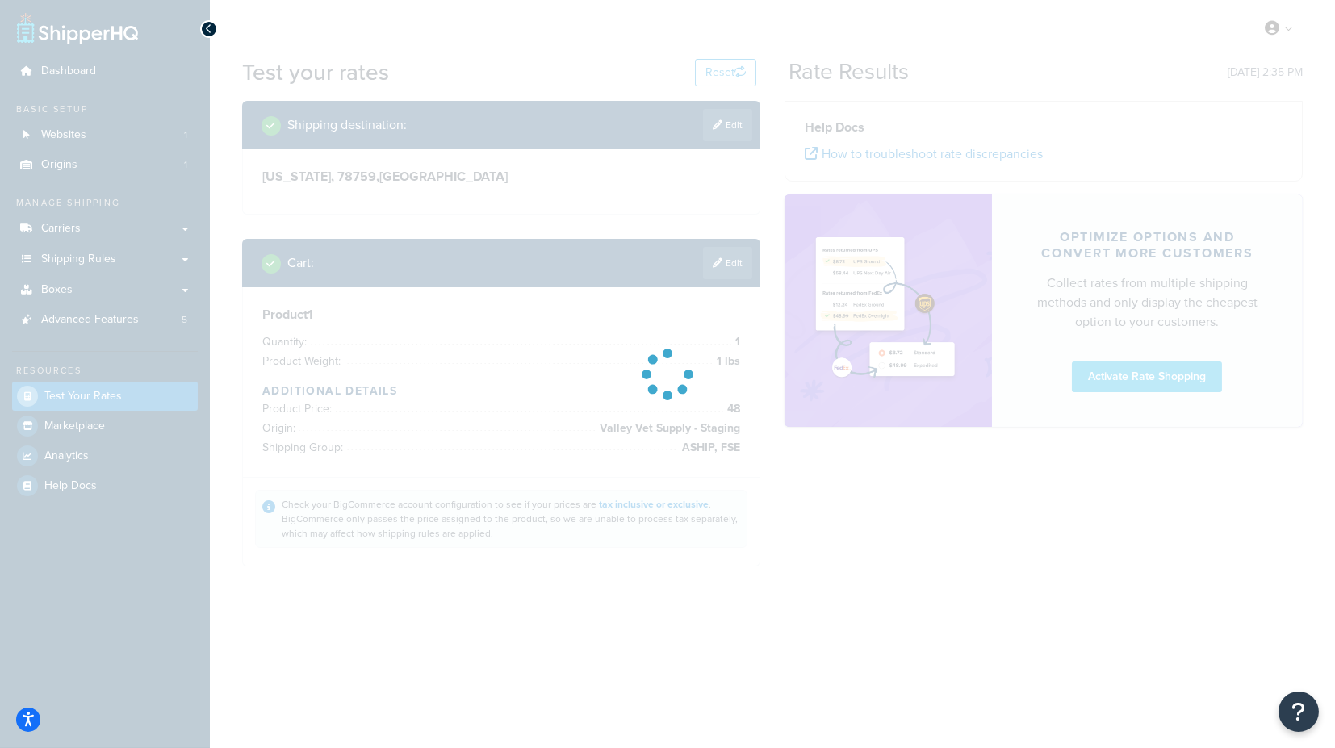
scroll to position [0, 0]
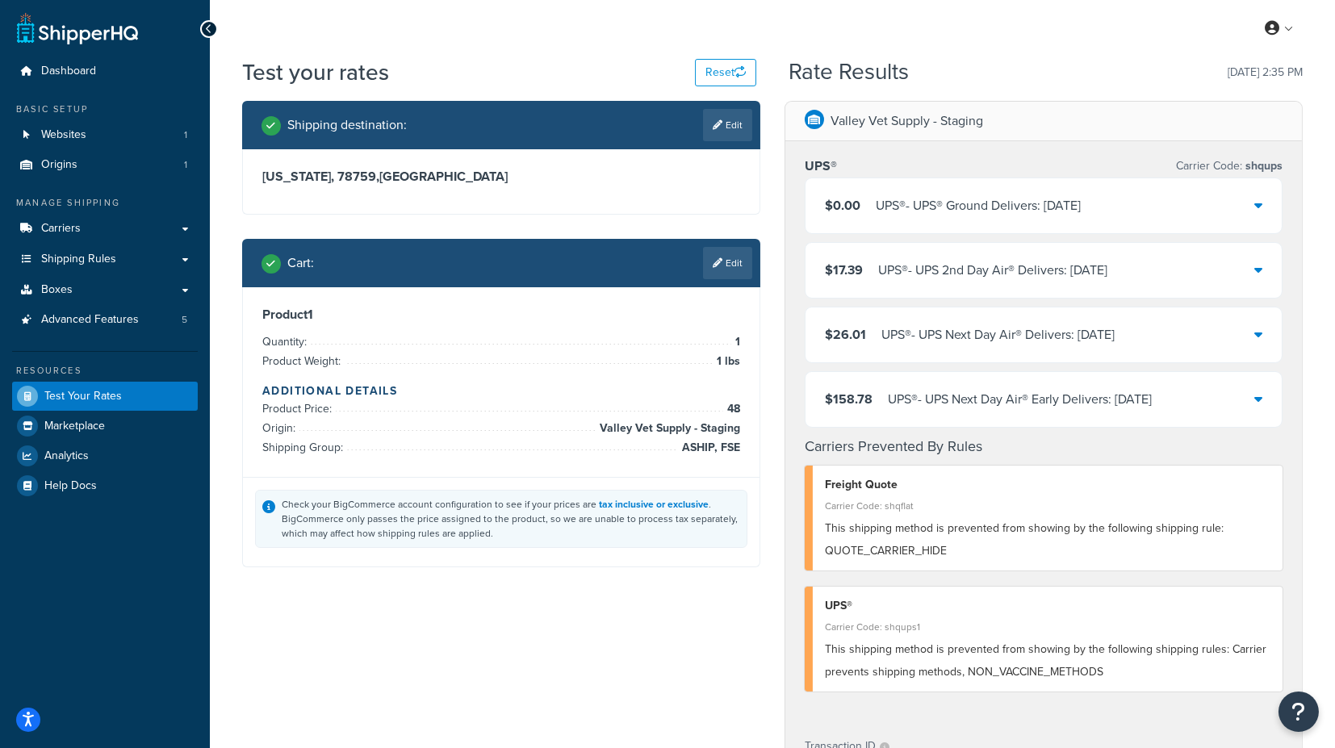
click at [1261, 204] on icon at bounding box center [1258, 205] width 8 height 13
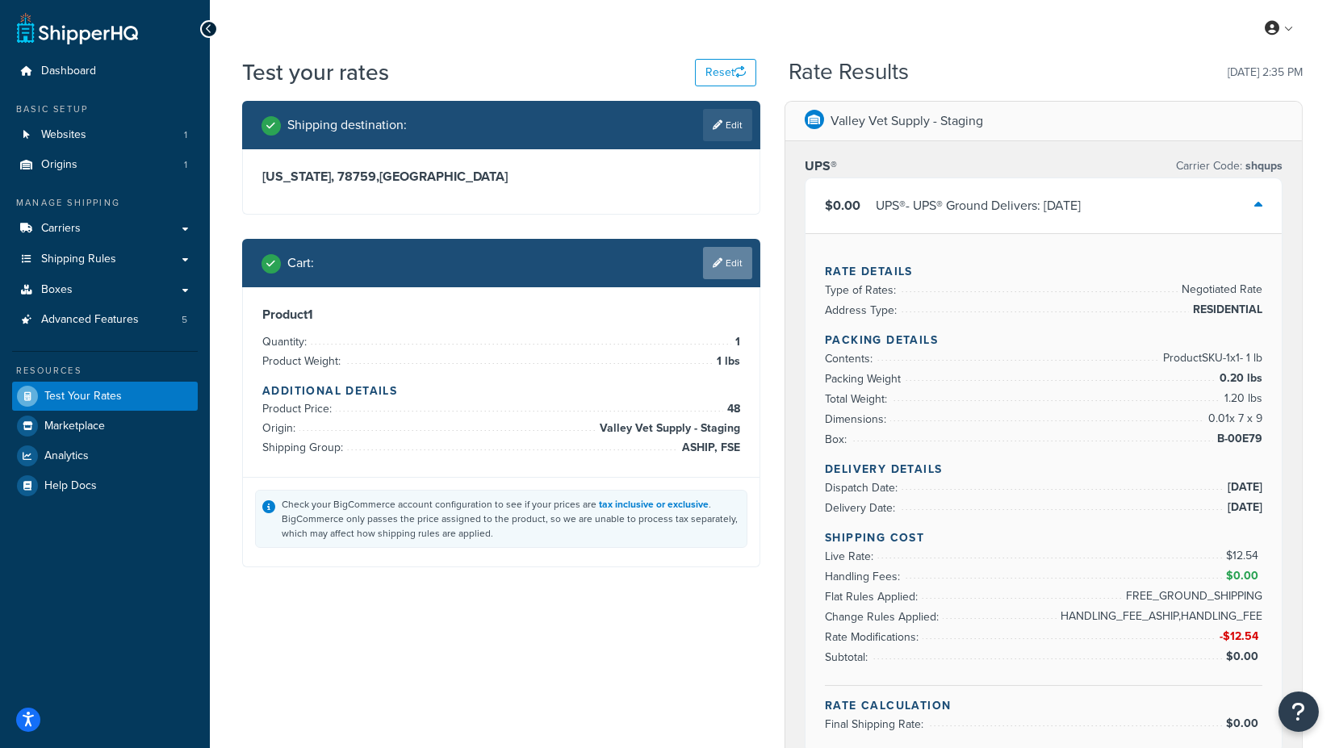
click at [727, 257] on link "Edit" at bounding box center [727, 263] width 49 height 32
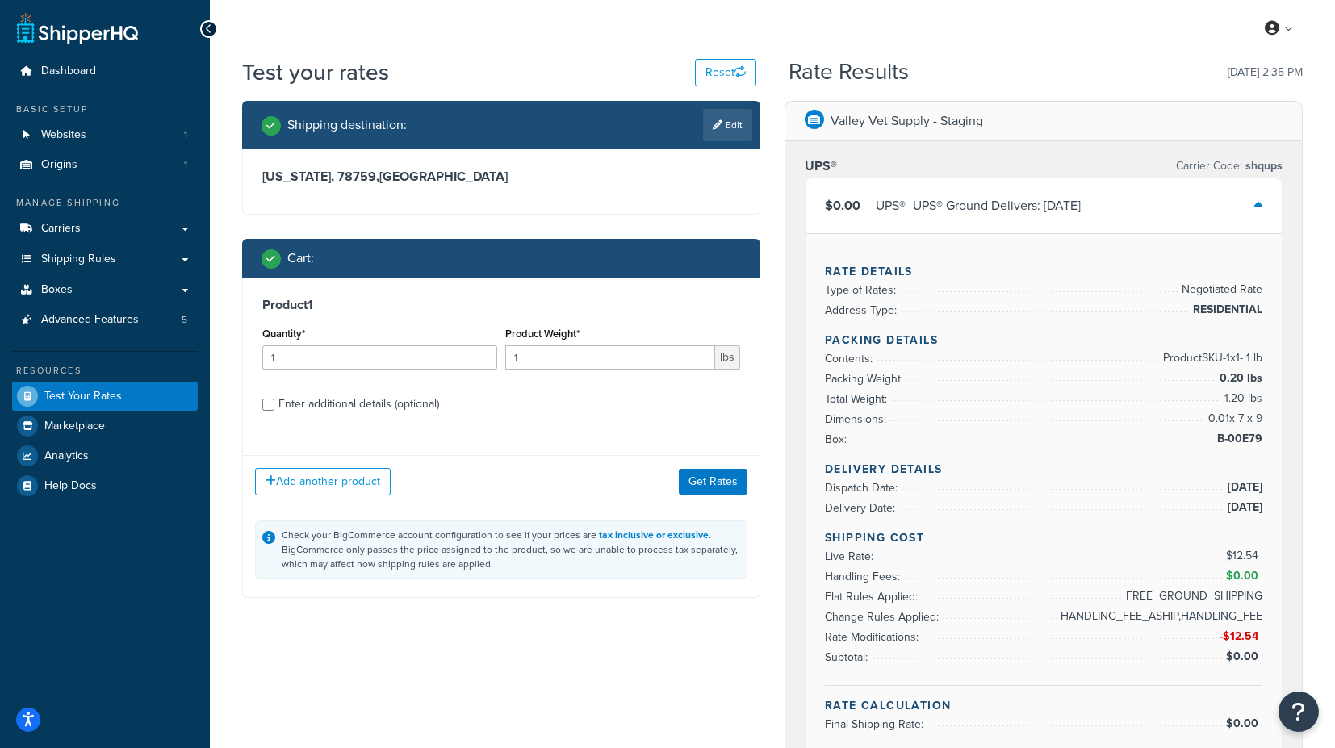
click at [337, 406] on div "Enter additional details (optional)" at bounding box center [358, 404] width 161 height 23
click at [274, 406] on input "Enter additional details (optional)" at bounding box center [268, 405] width 12 height 12
checkbox input "true"
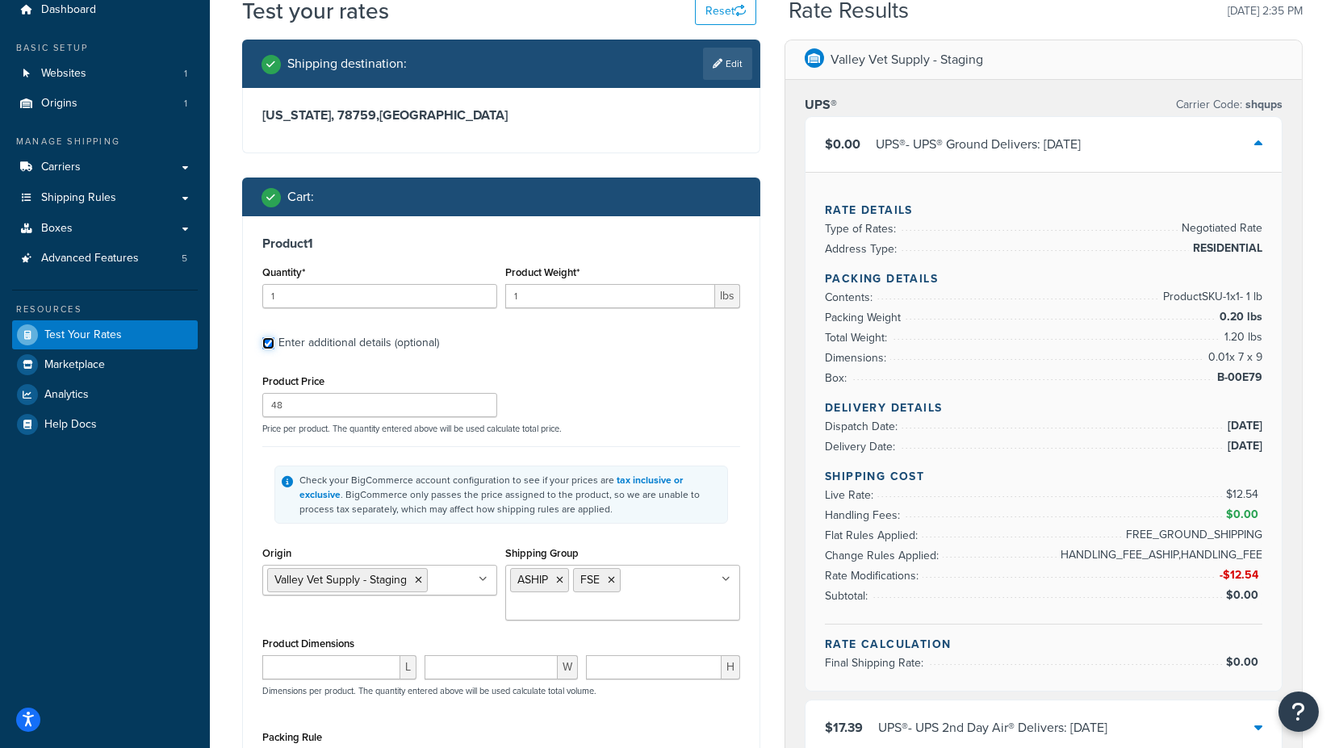
scroll to position [90, 0]
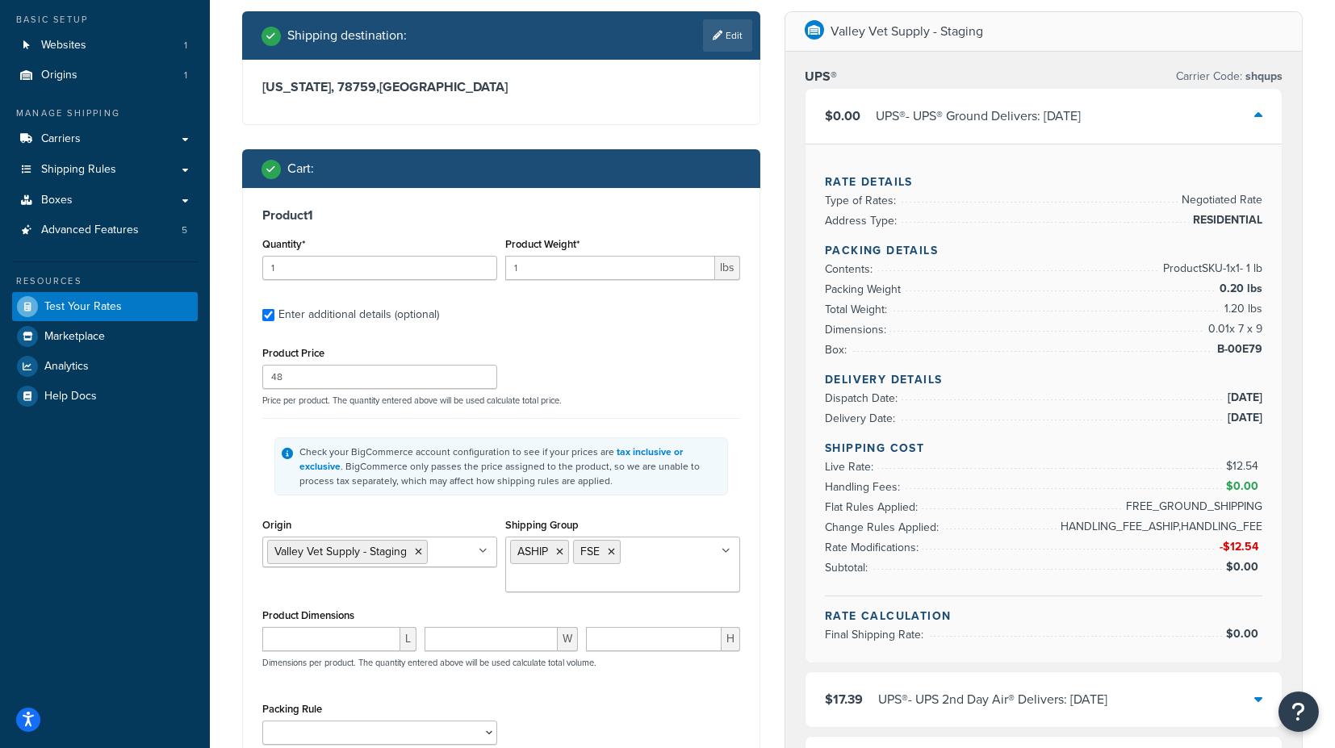
drag, startPoint x: 288, startPoint y: 369, endPoint x: 217, endPoint y: 377, distance: 71.5
drag, startPoint x: 294, startPoint y: 371, endPoint x: 218, endPoint y: 379, distance: 76.3
type input "51"
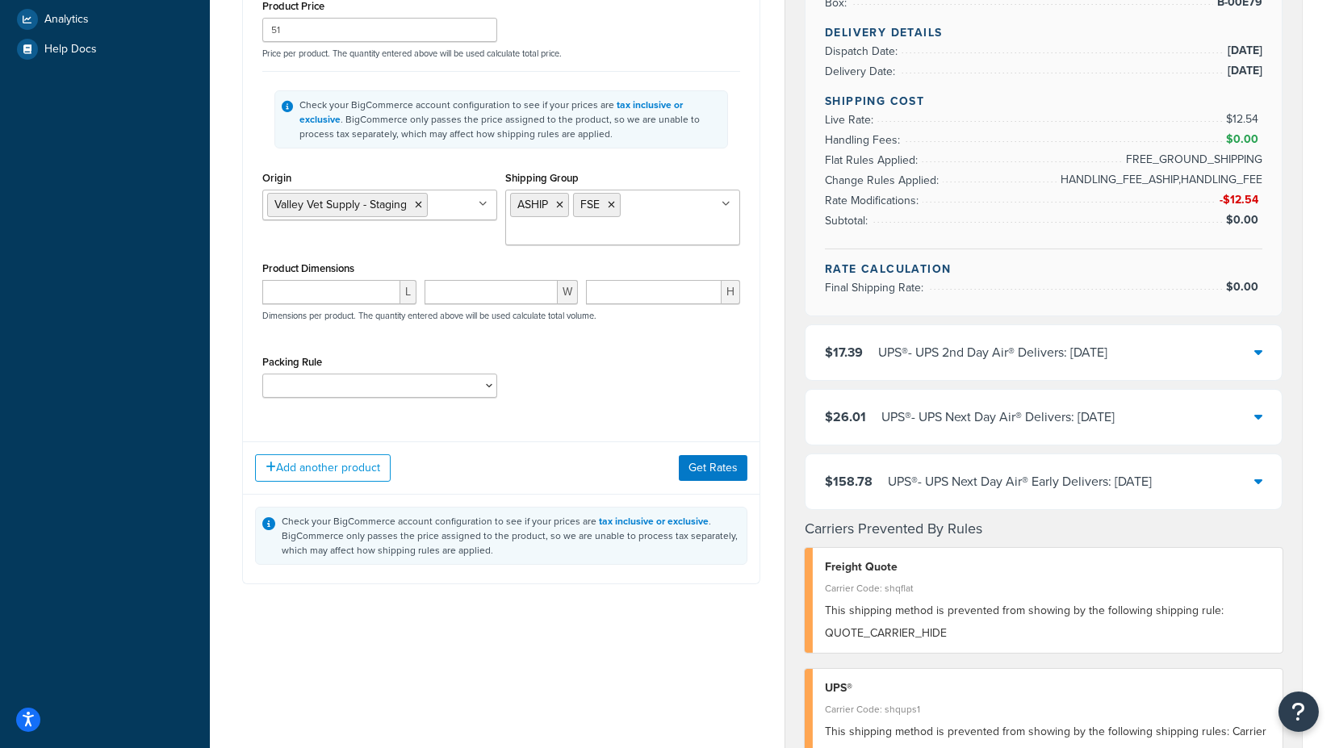
scroll to position [448, 0]
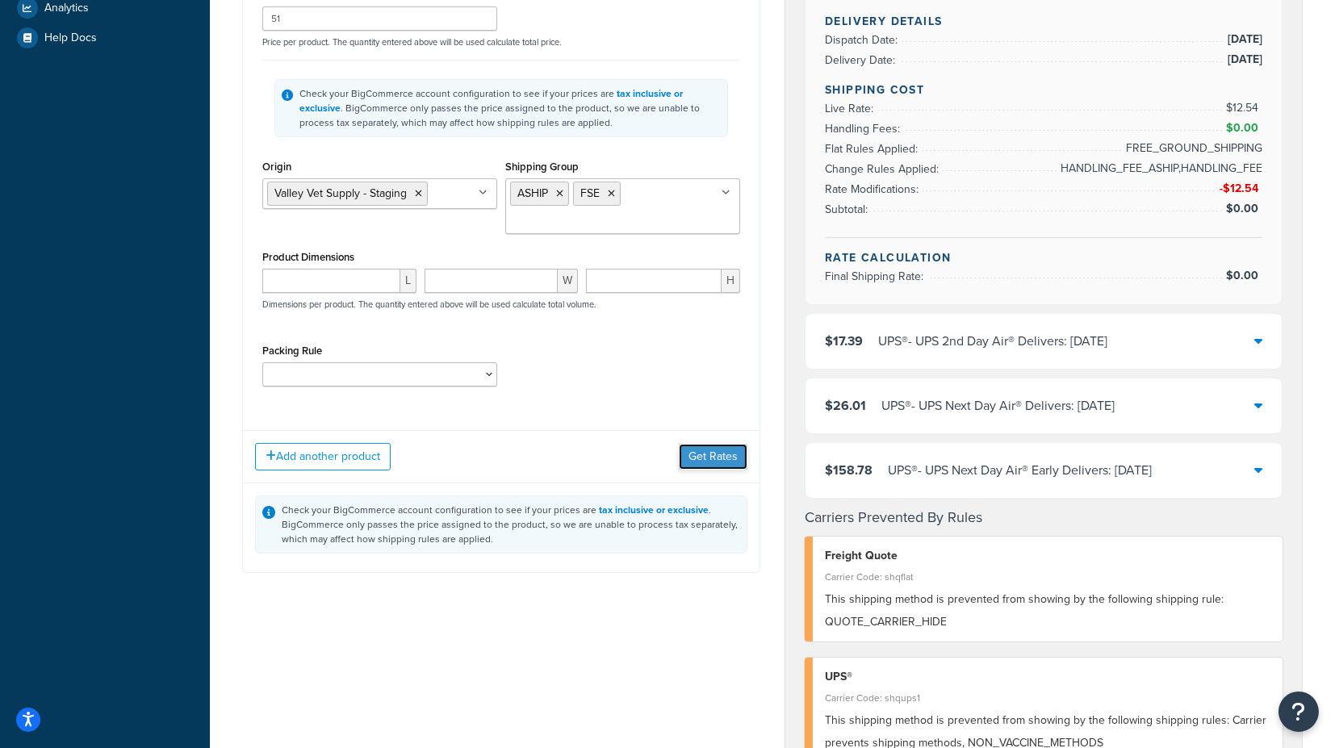
click at [699, 450] on button "Get Rates" at bounding box center [713, 457] width 69 height 26
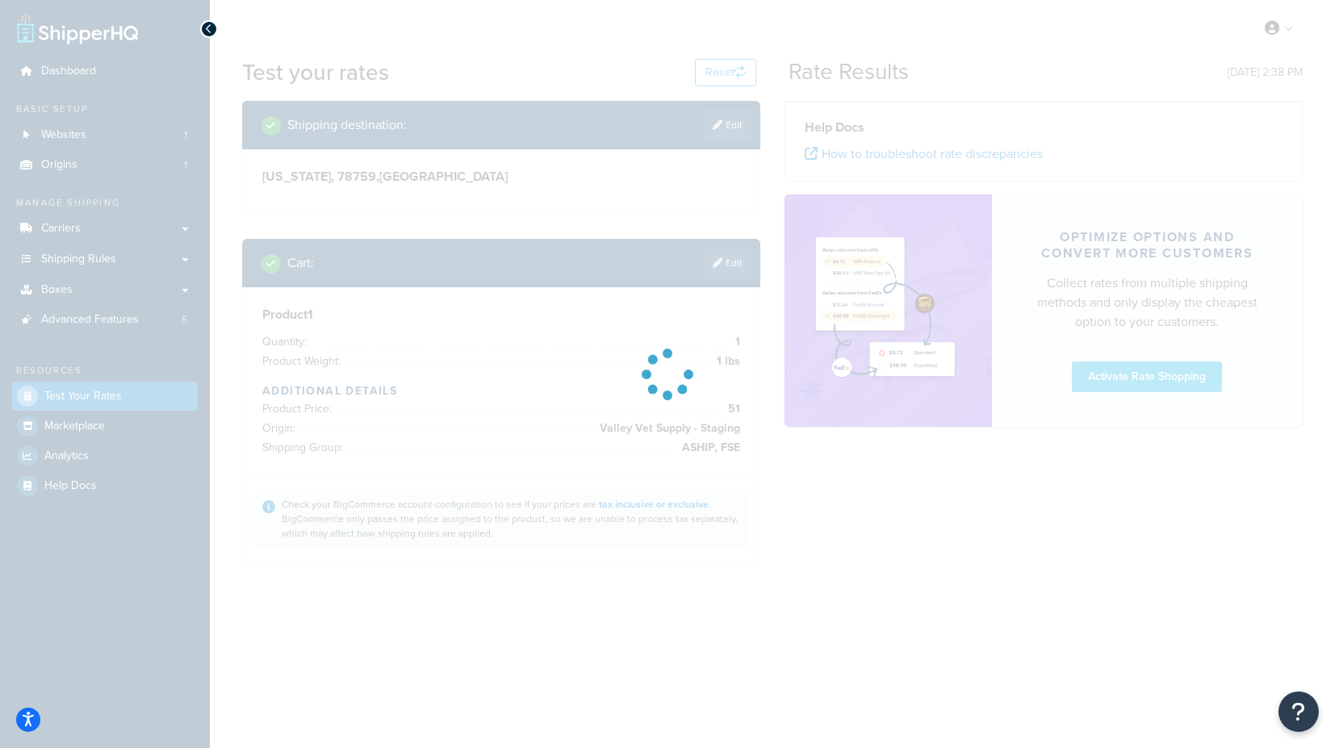
scroll to position [0, 0]
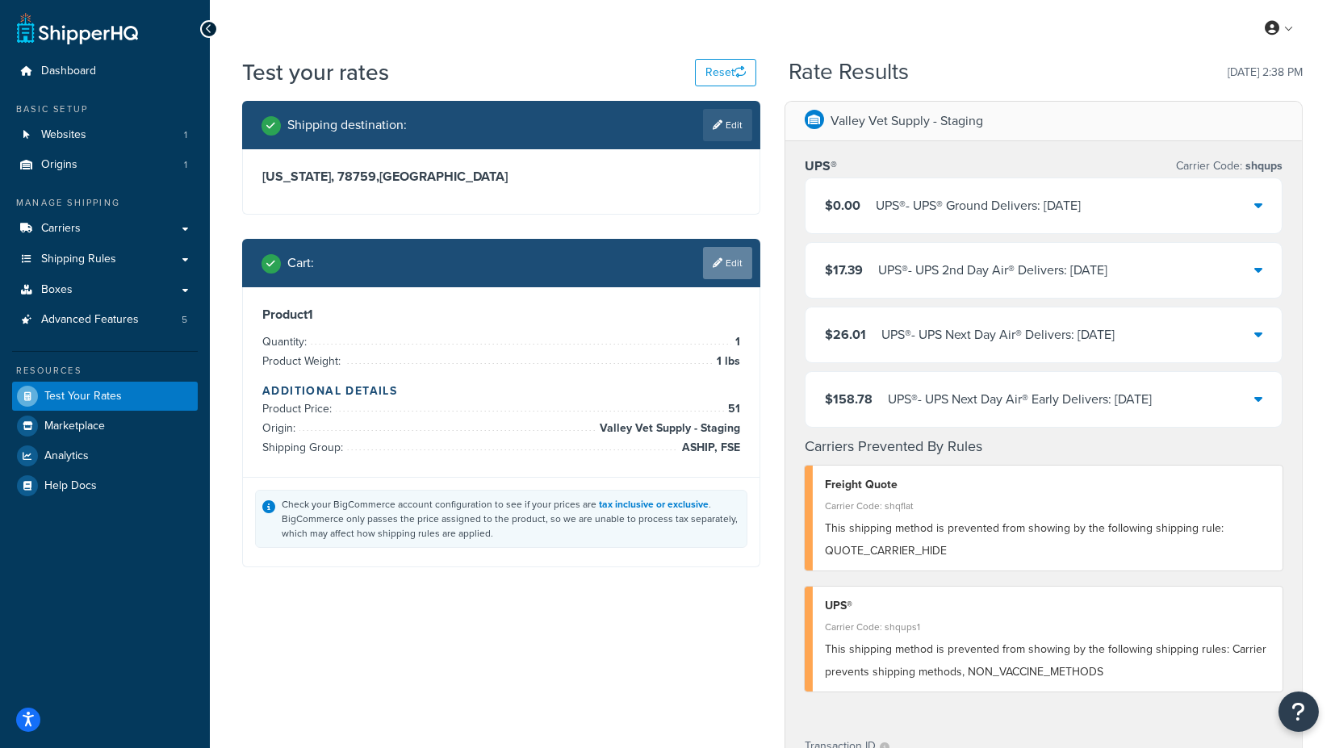
click at [725, 264] on link "Edit" at bounding box center [727, 263] width 49 height 32
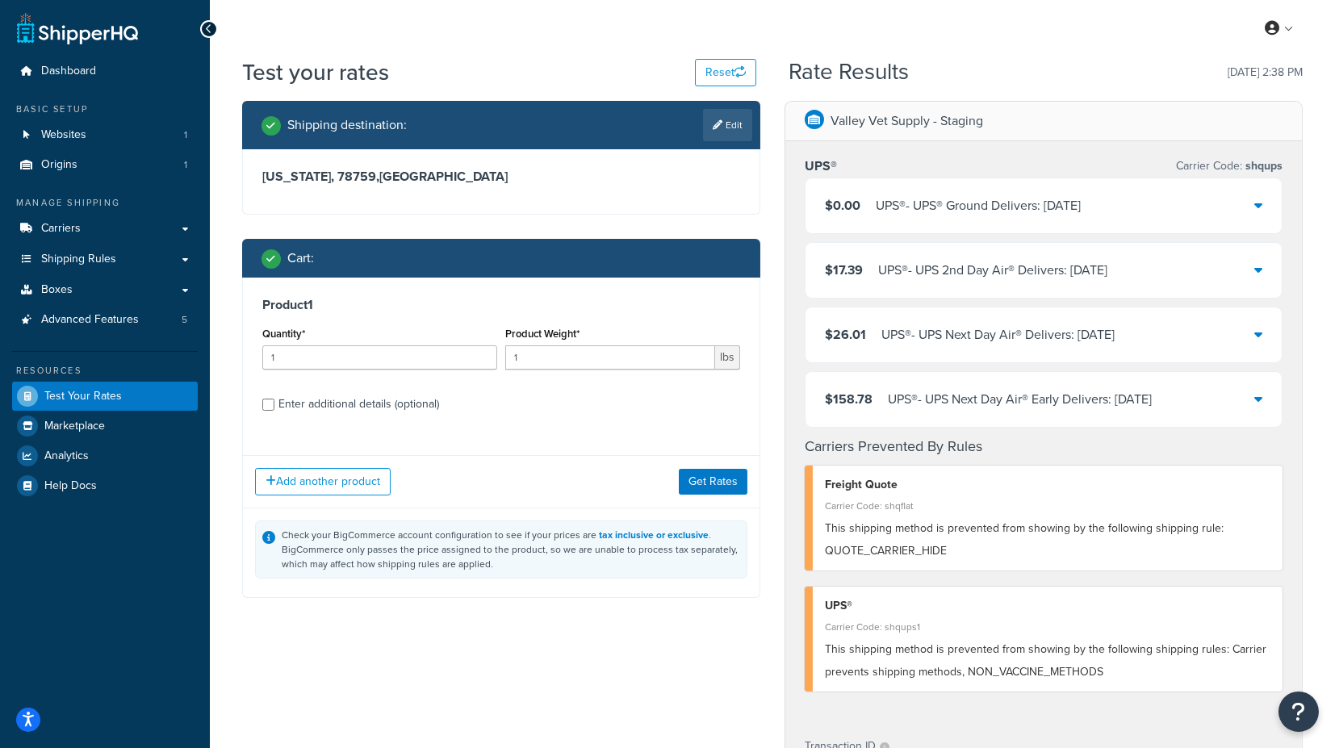
click at [355, 399] on div "Enter additional details (optional)" at bounding box center [358, 404] width 161 height 23
click at [274, 399] on input "Enter additional details (optional)" at bounding box center [268, 405] width 12 height 12
checkbox input "true"
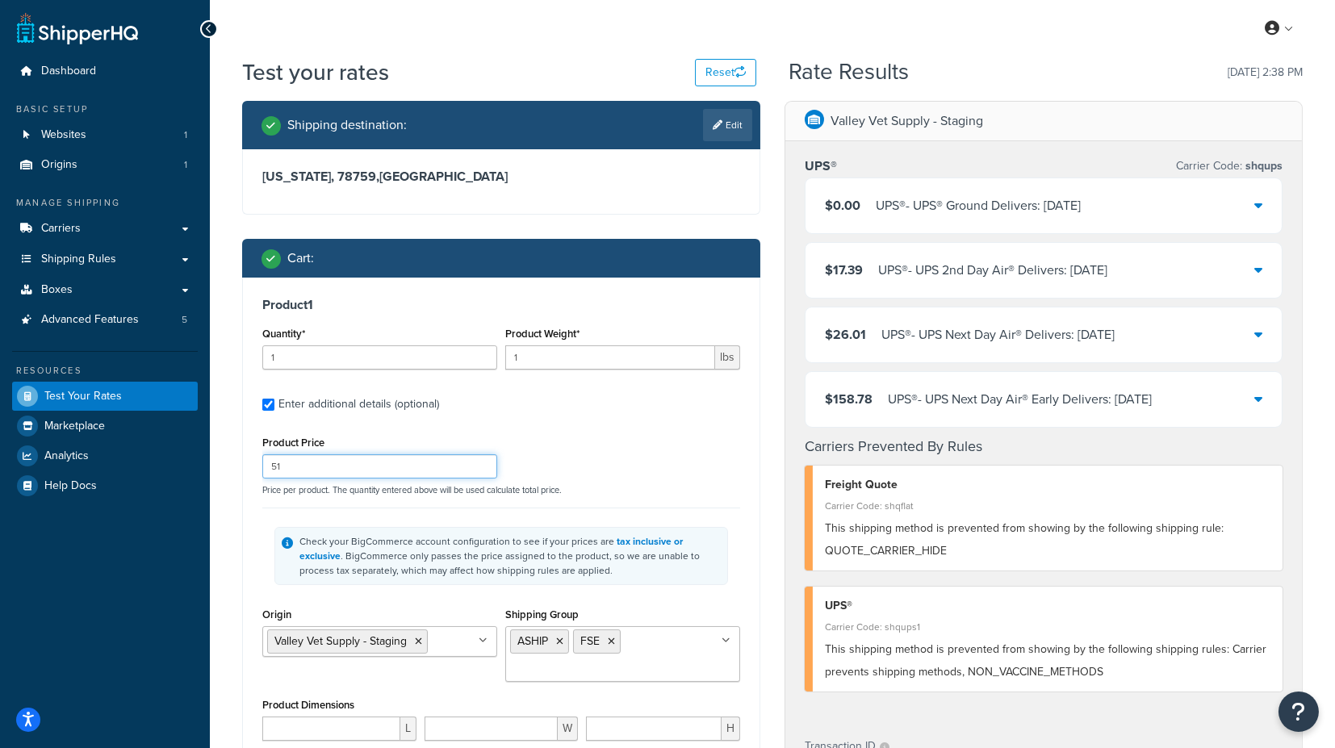
drag, startPoint x: 311, startPoint y: 459, endPoint x: 251, endPoint y: 467, distance: 60.3
click at [251, 467] on div "Product 1 Quantity* 1 Product Weight* 1 lbs Enter additional details (optional)…" at bounding box center [501, 571] width 517 height 587
type input "77"
click at [251, 464] on div "Product 1 Quantity* 1 Product Weight* 1 lbs Enter additional details (optional)…" at bounding box center [501, 572] width 517 height 588
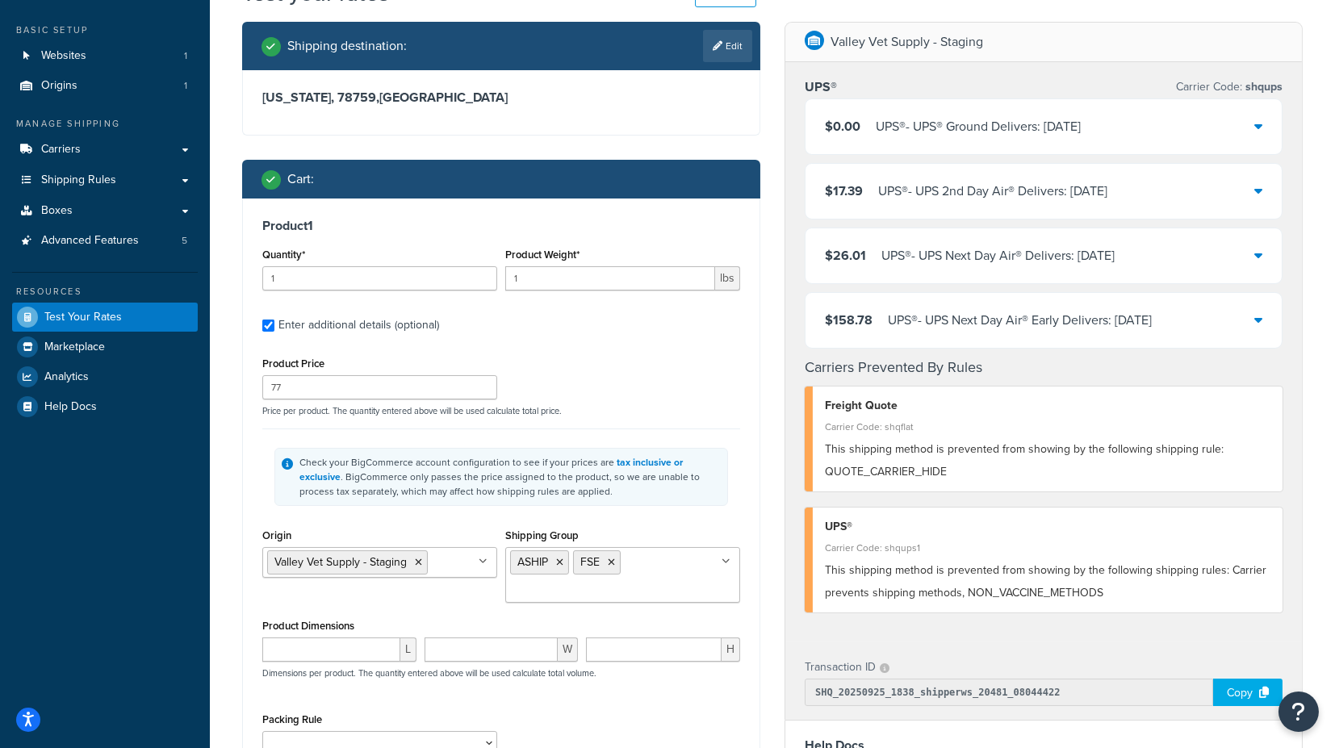
scroll to position [179, 0]
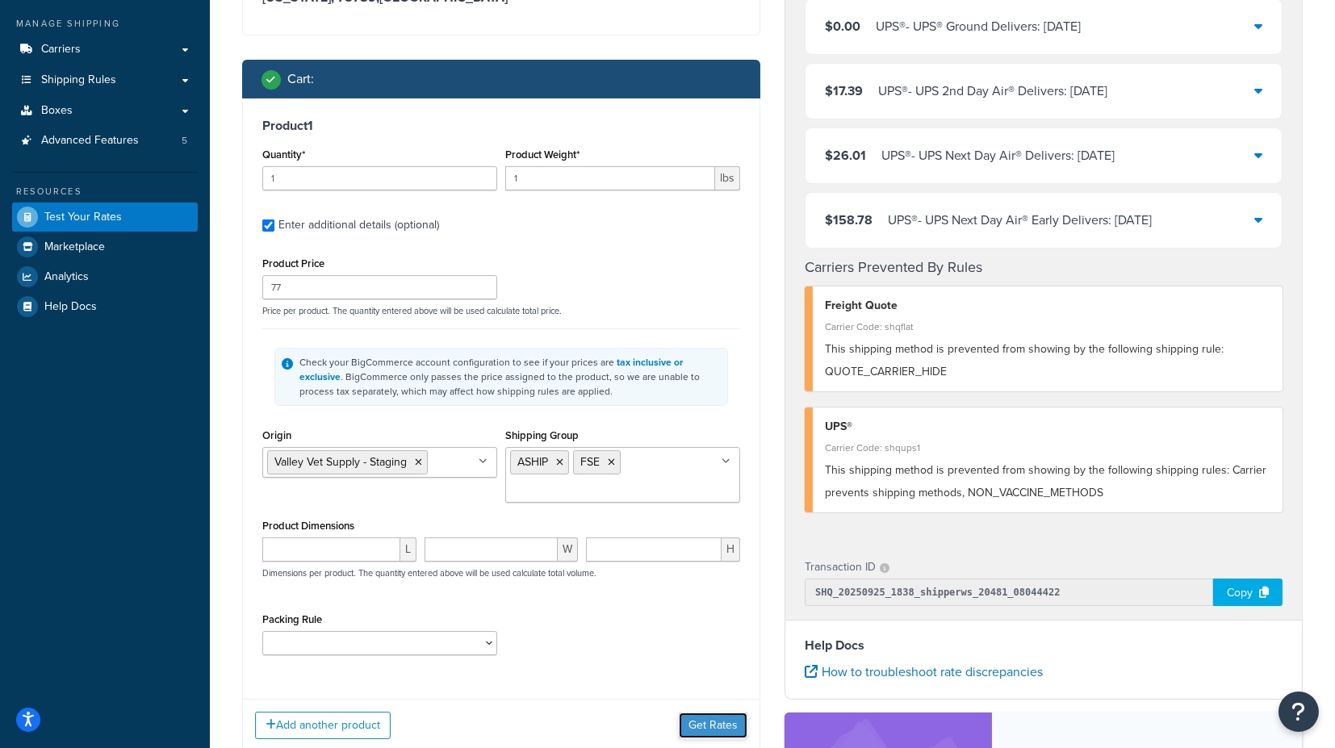
click at [699, 725] on button "Get Rates" at bounding box center [713, 726] width 69 height 26
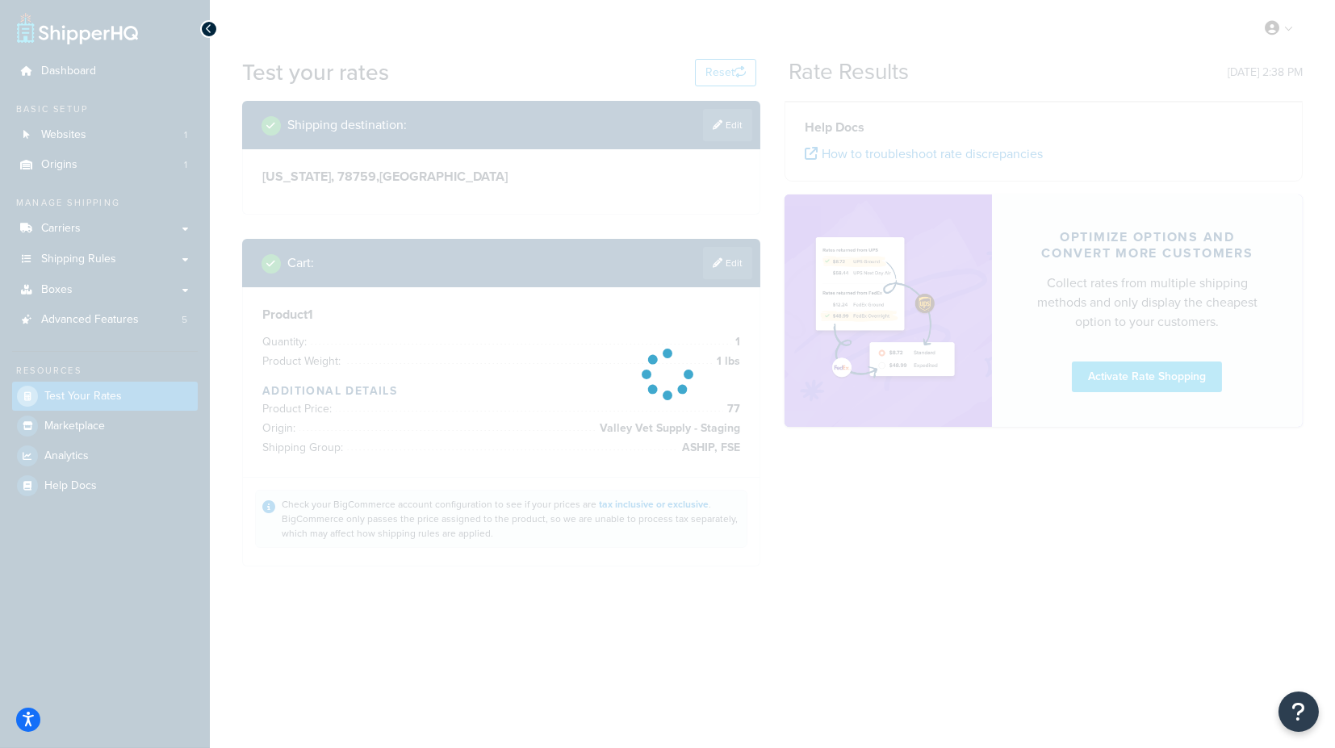
scroll to position [0, 0]
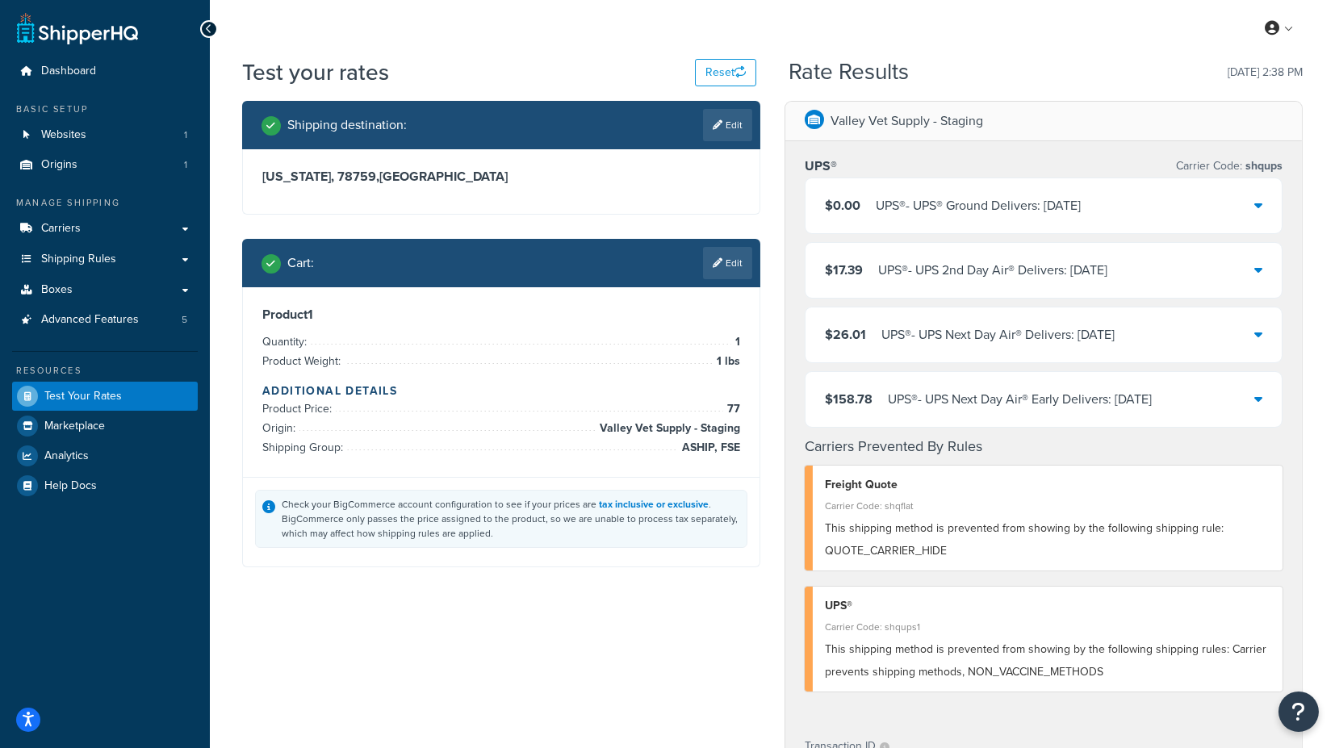
click at [1261, 201] on icon at bounding box center [1258, 205] width 8 height 13
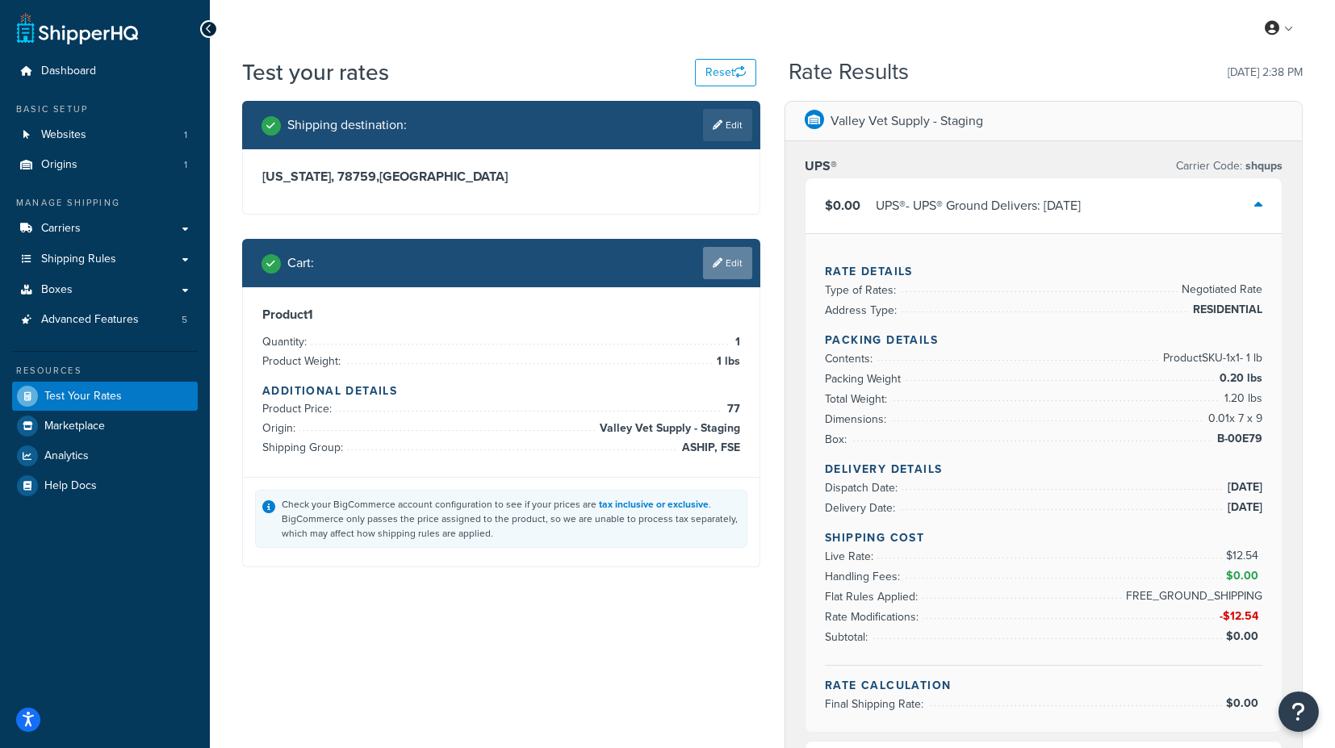
click at [726, 270] on link "Edit" at bounding box center [727, 263] width 49 height 32
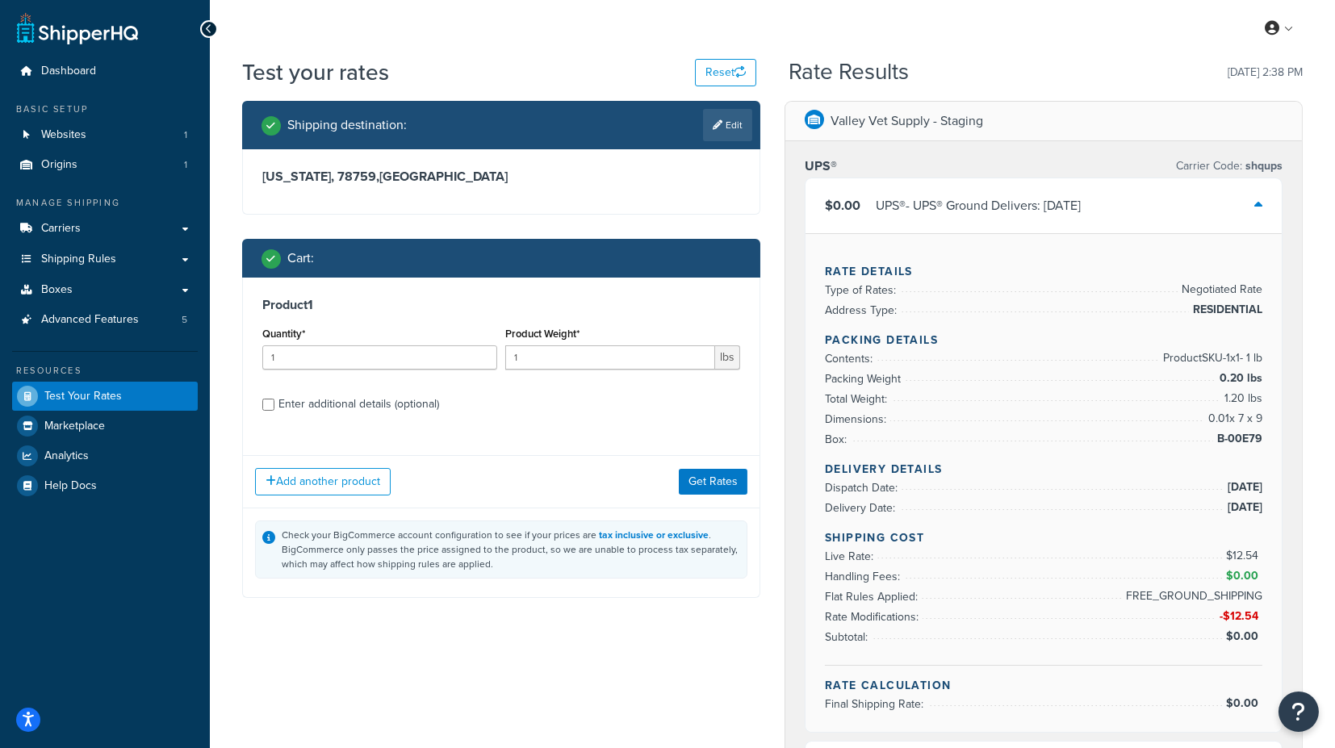
click at [334, 404] on div "Enter additional details (optional)" at bounding box center [358, 404] width 161 height 23
click at [274, 404] on input "Enter additional details (optional)" at bounding box center [268, 405] width 12 height 12
checkbox input "true"
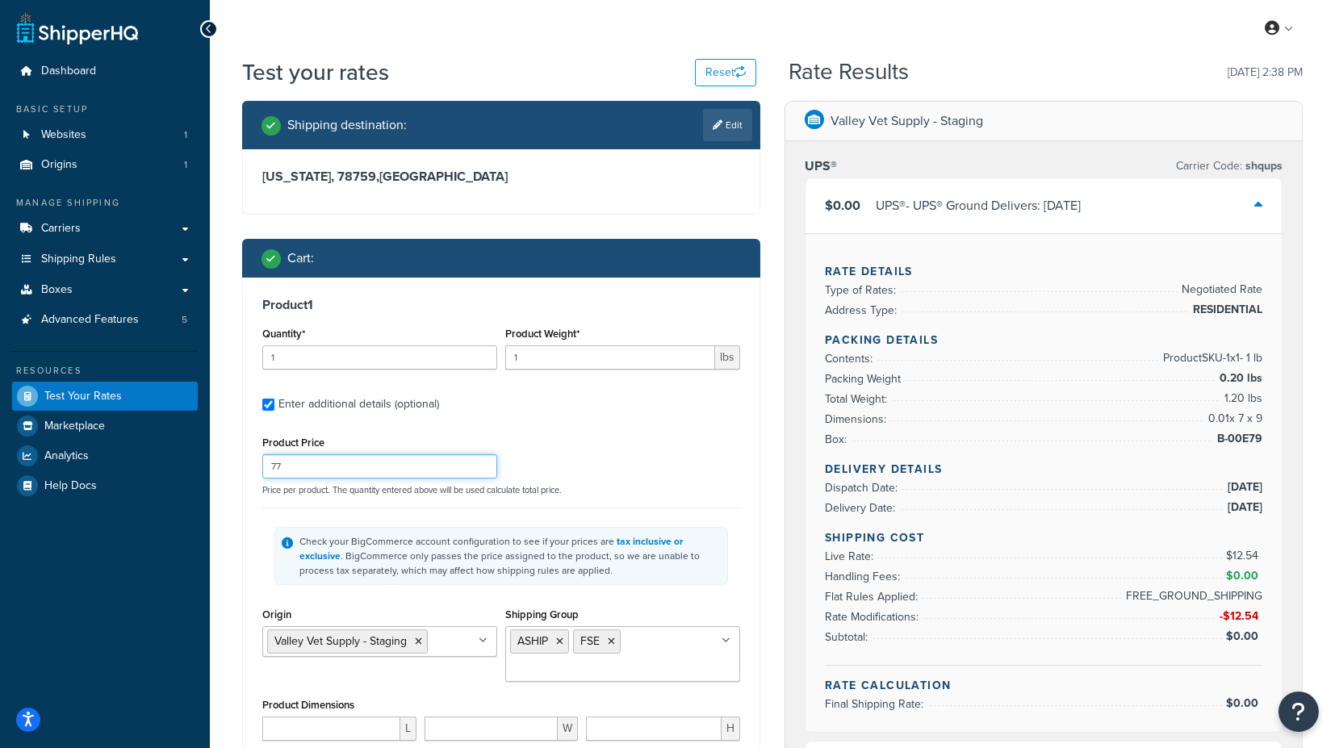
drag, startPoint x: 262, startPoint y: 464, endPoint x: 210, endPoint y: 464, distance: 51.7
type input "48"
click at [245, 462] on div "Product 1 Quantity* 1 Product Weight* 1 lbs Enter additional details (optional)…" at bounding box center [501, 572] width 517 height 588
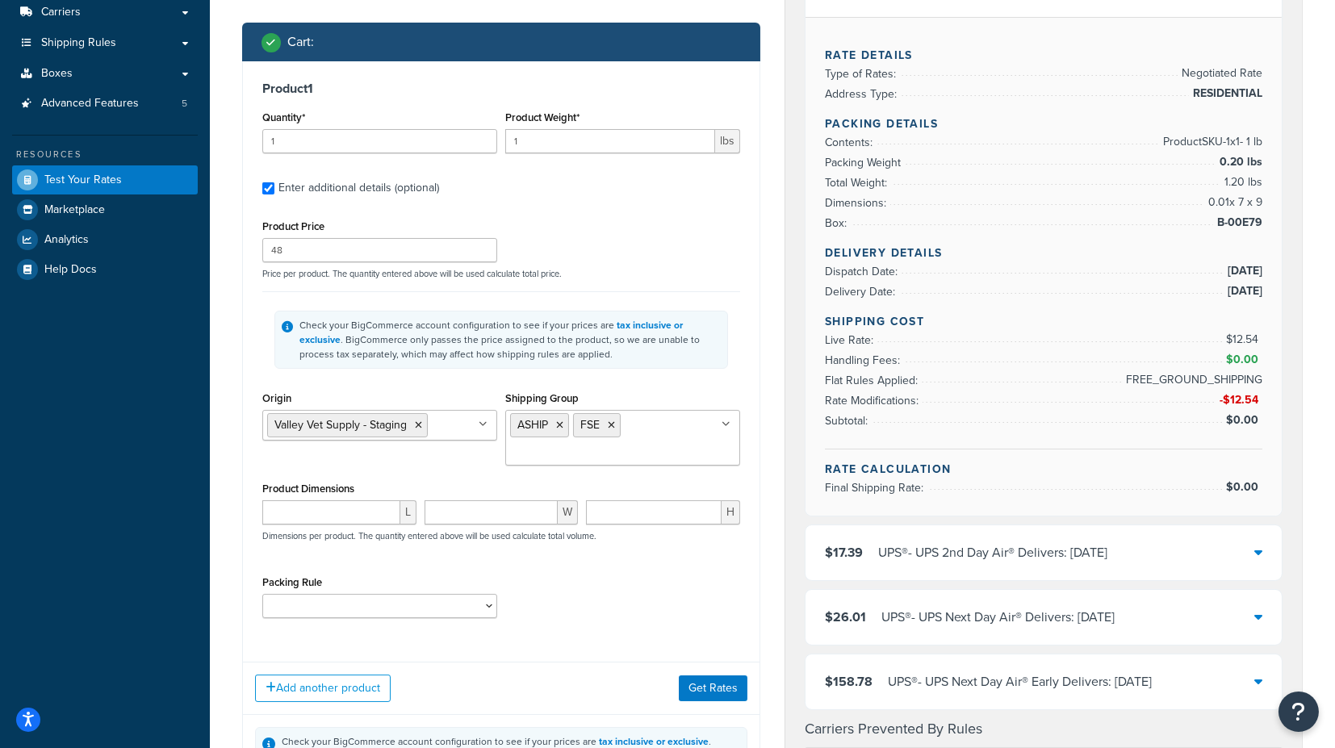
scroll to position [358, 0]
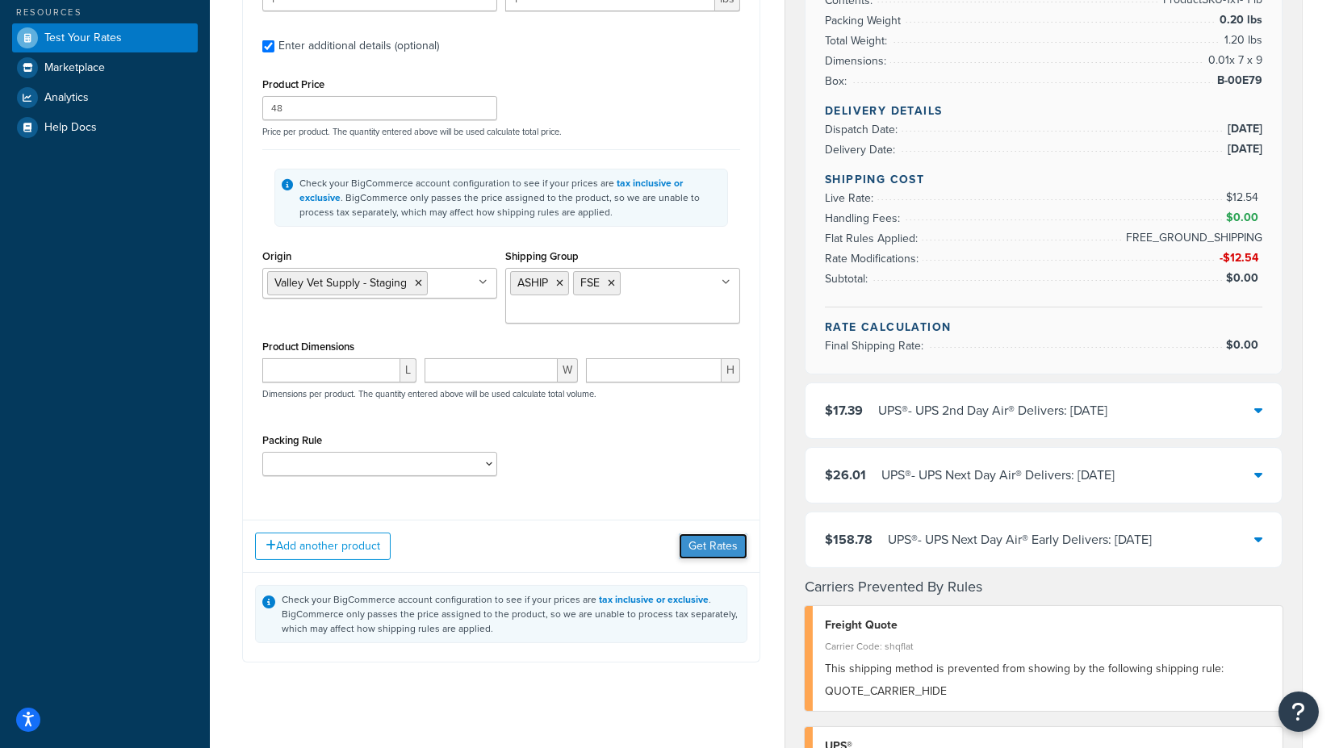
click at [703, 546] on button "Get Rates" at bounding box center [713, 547] width 69 height 26
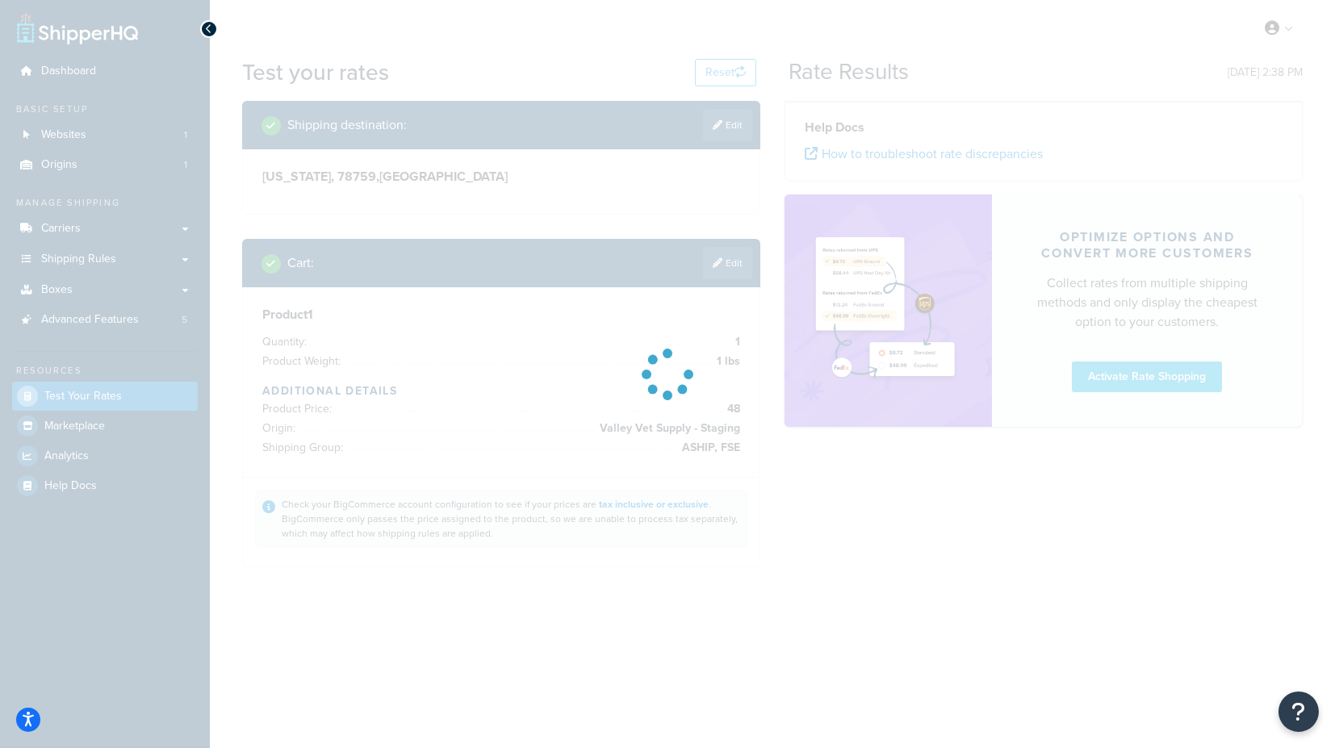
scroll to position [0, 0]
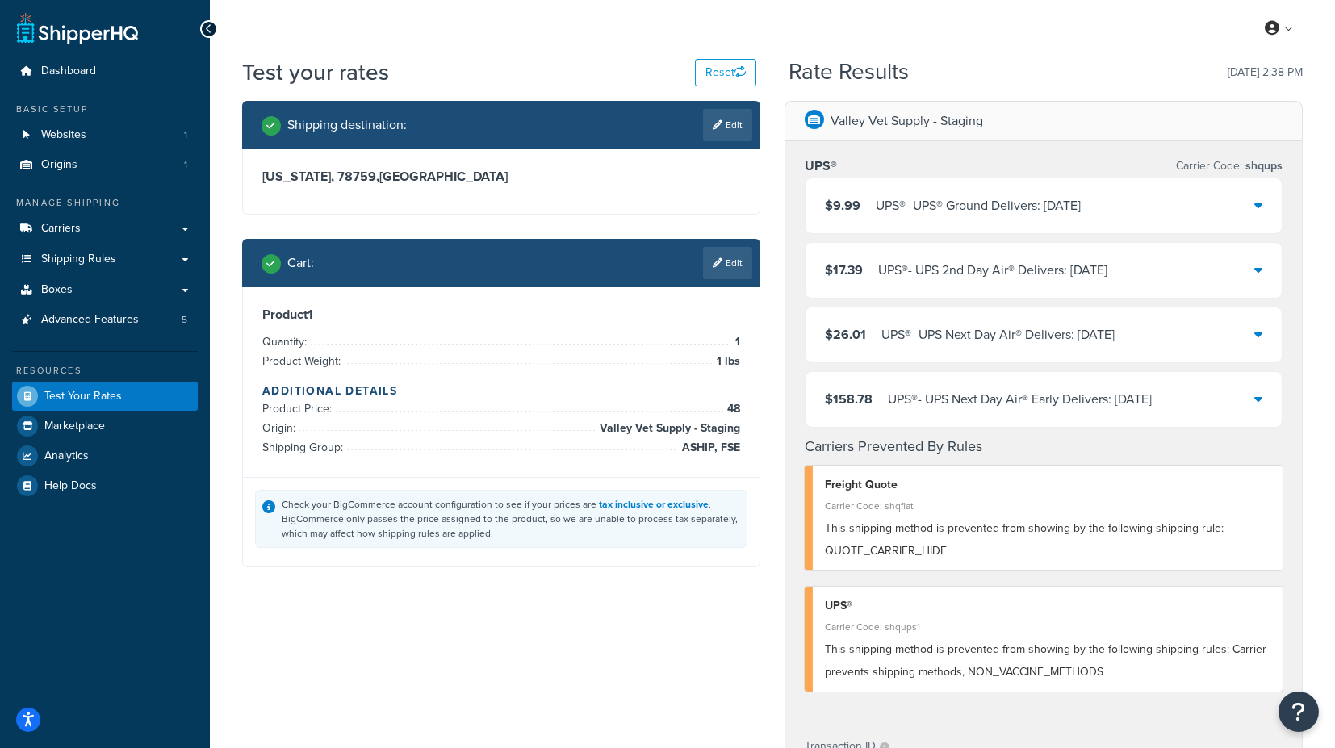
click at [1257, 206] on icon at bounding box center [1258, 205] width 8 height 13
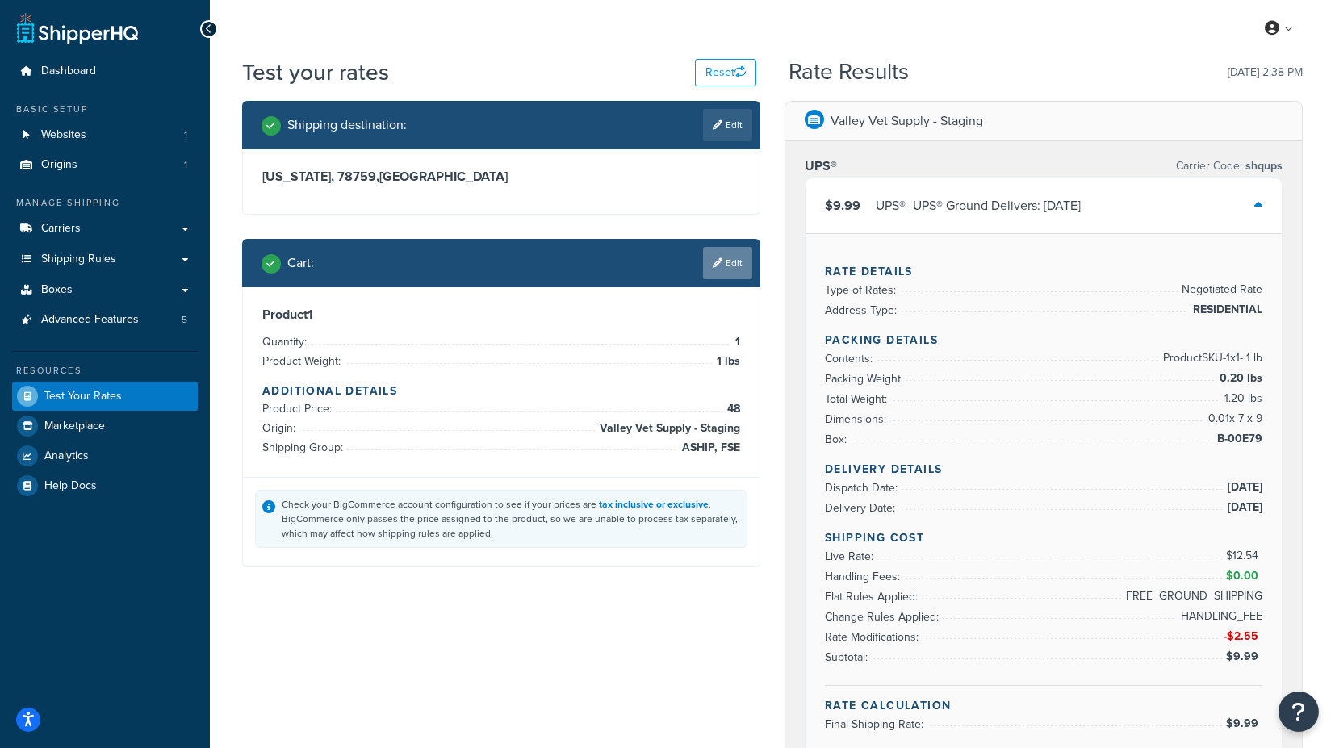
click at [739, 262] on link "Edit" at bounding box center [727, 263] width 49 height 32
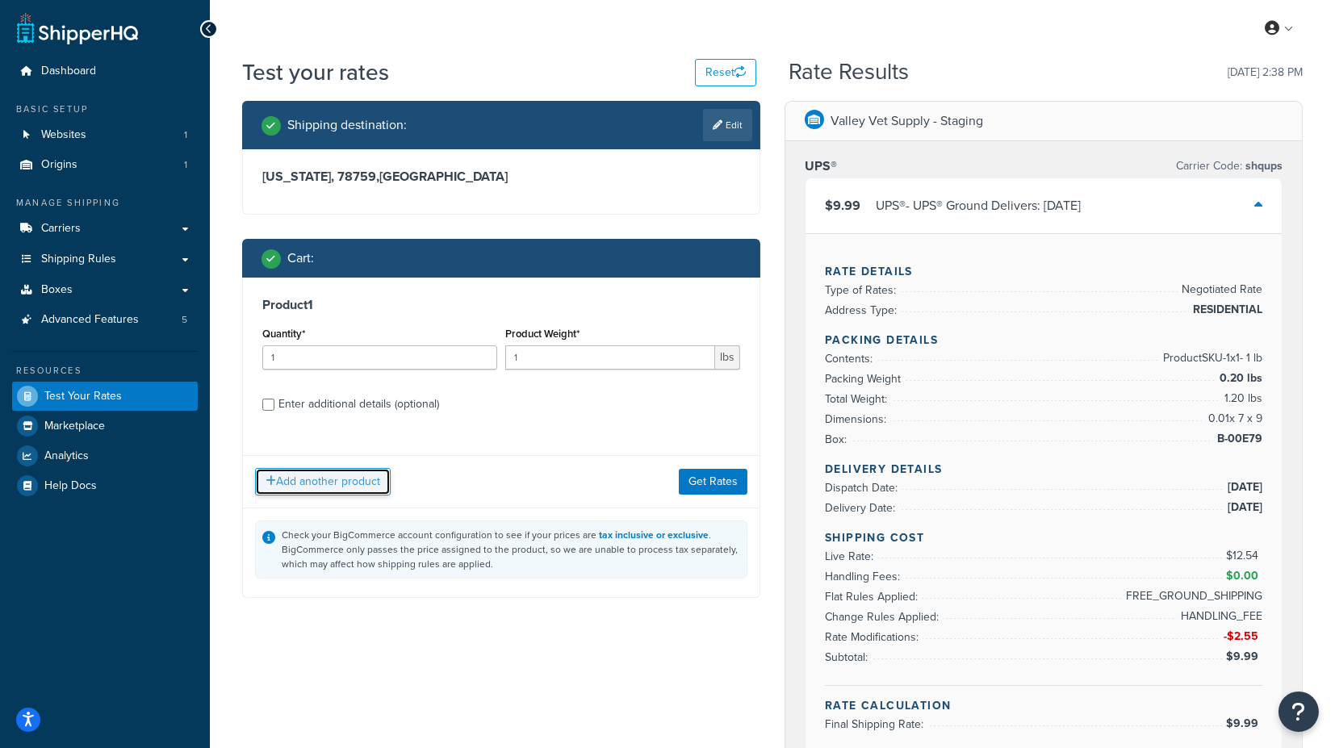
click at [323, 483] on button "Add another product" at bounding box center [323, 481] width 136 height 27
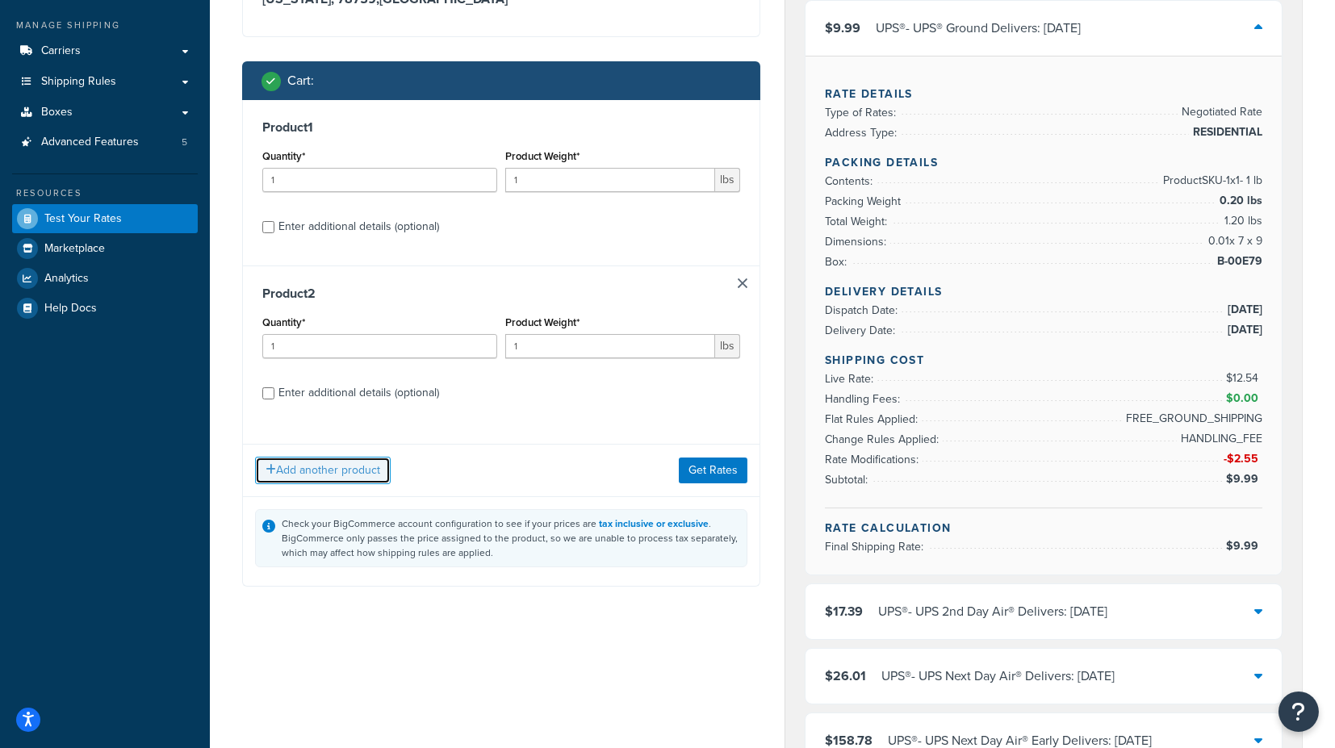
scroll to position [179, 0]
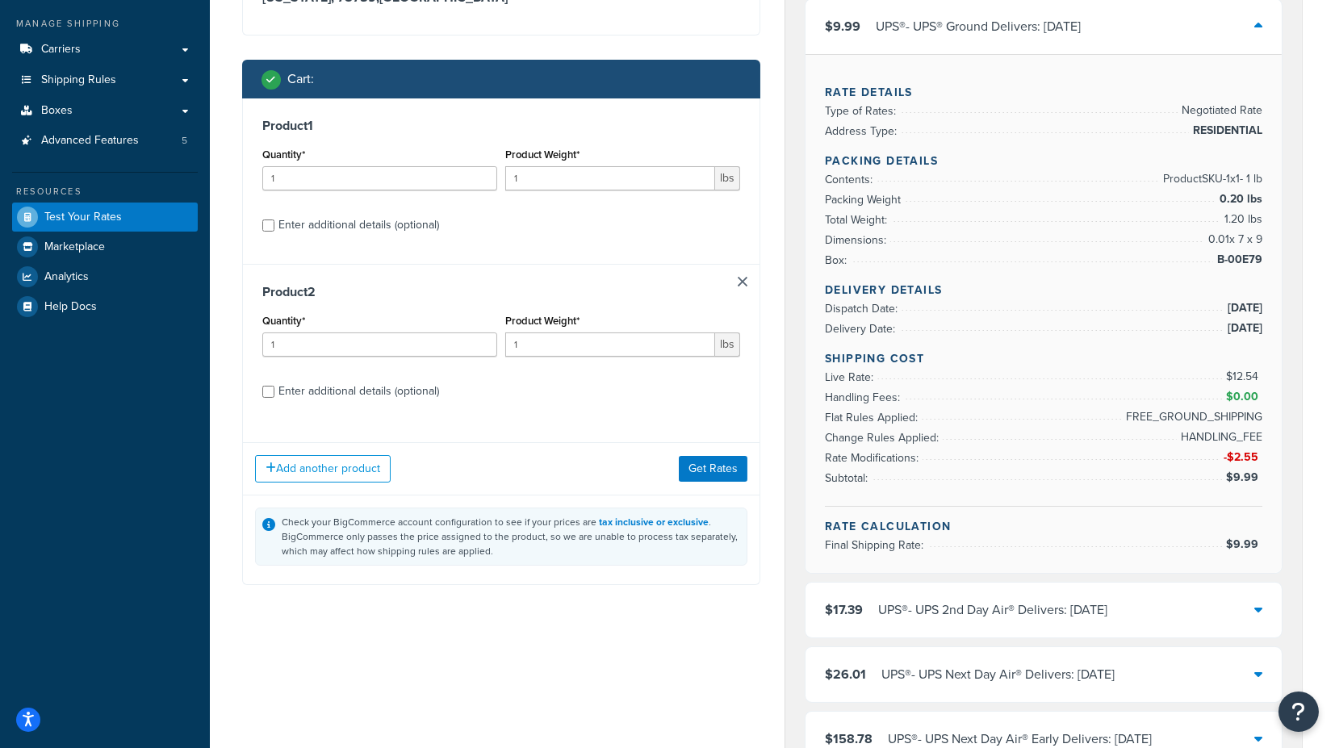
click at [319, 385] on div "Enter additional details (optional)" at bounding box center [358, 391] width 161 height 23
click at [274, 386] on input "Enter additional details (optional)" at bounding box center [268, 392] width 12 height 12
checkbox input "true"
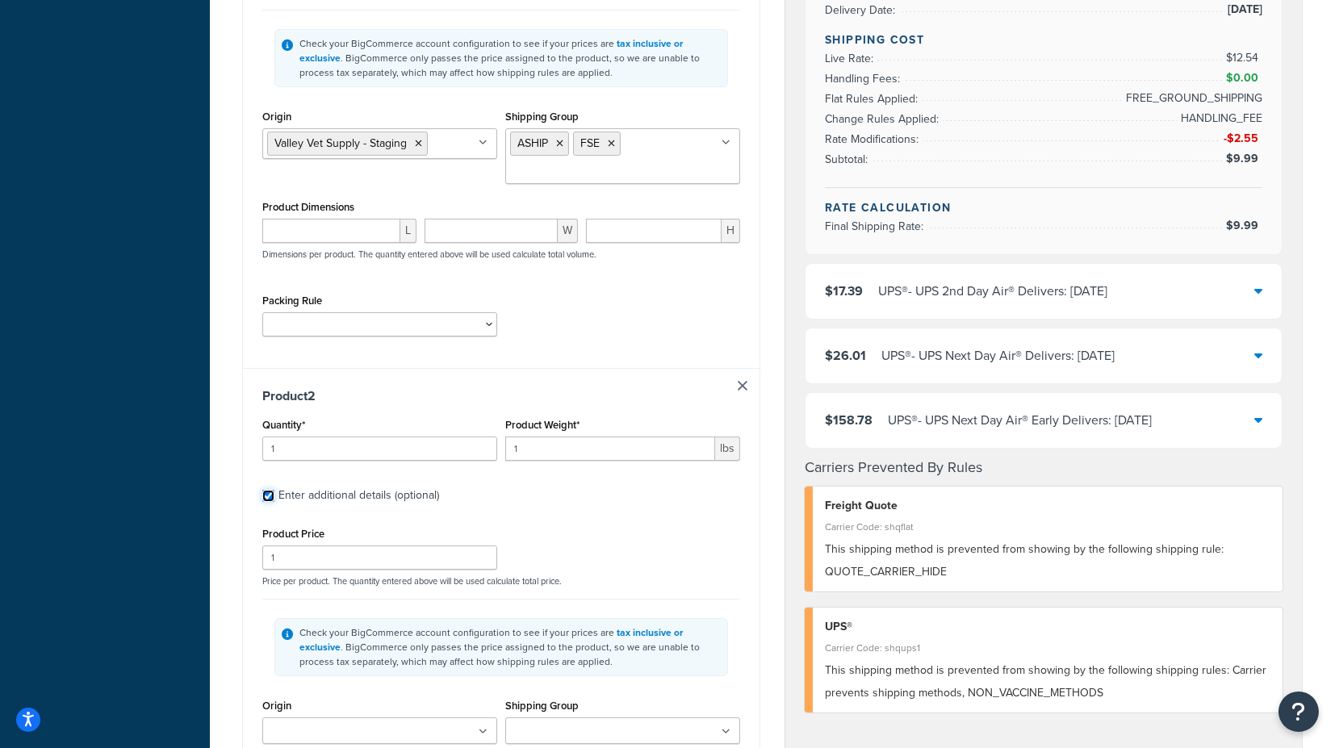
scroll to position [627, 0]
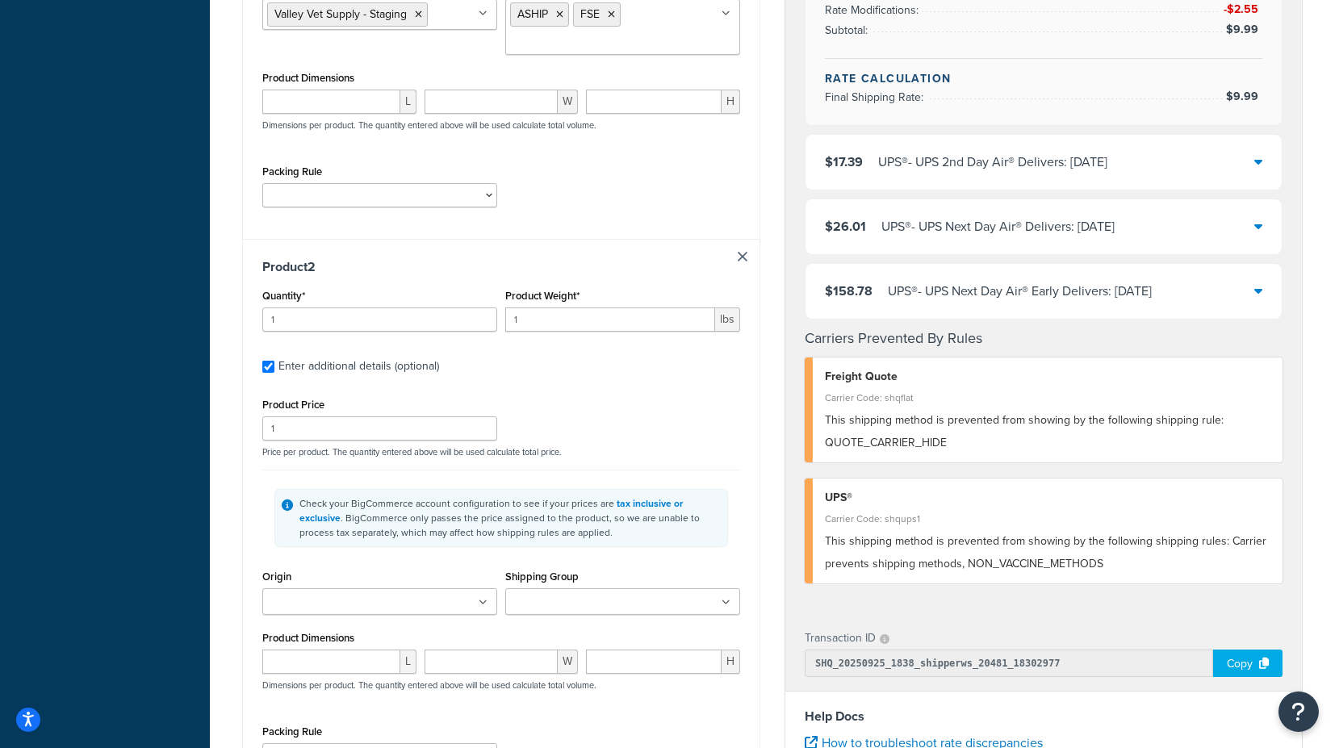
click at [399, 589] on ul at bounding box center [379, 601] width 235 height 27
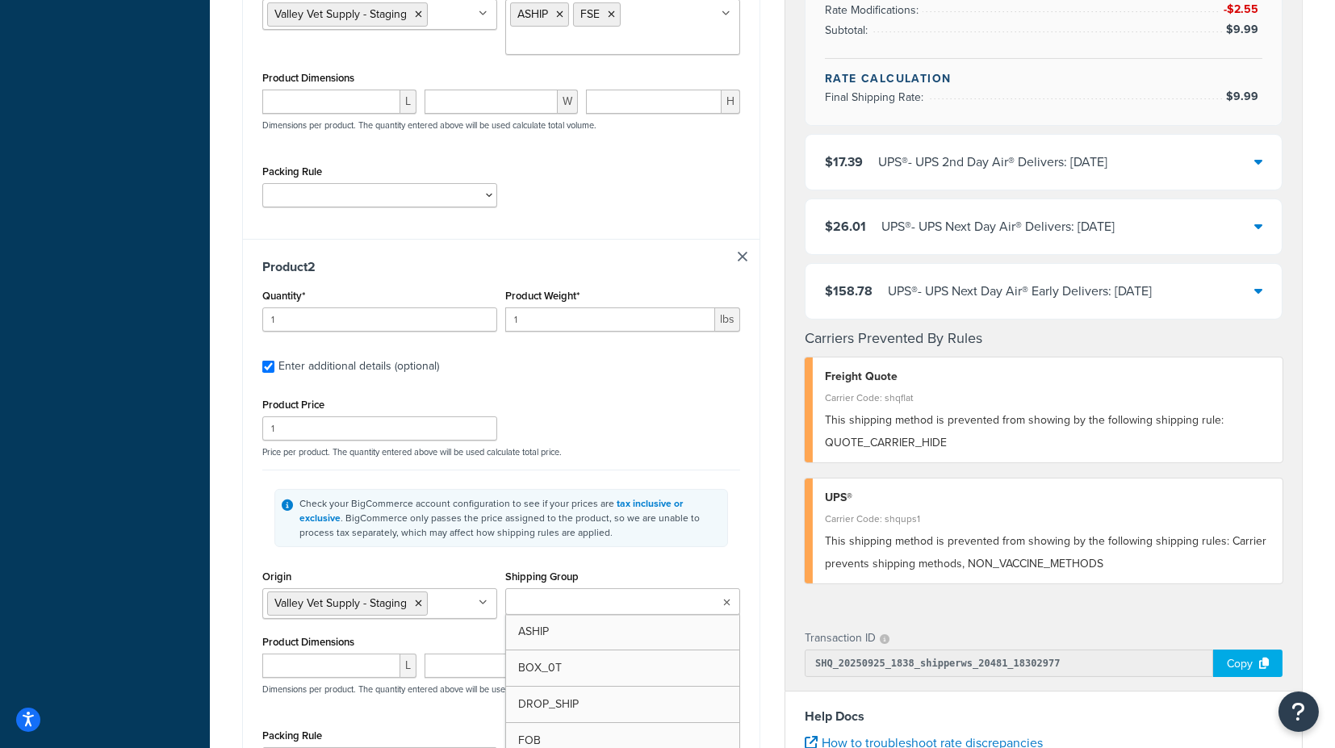
click at [550, 596] on input "Shipping Group" at bounding box center [581, 603] width 143 height 18
type input "f"
click at [743, 566] on div "Shipping Group FOB ASHIP BOX_0T DROP_SHIP FSE H_3018 H0010 H0011 H0012 H0099 H1…" at bounding box center [622, 598] width 243 height 65
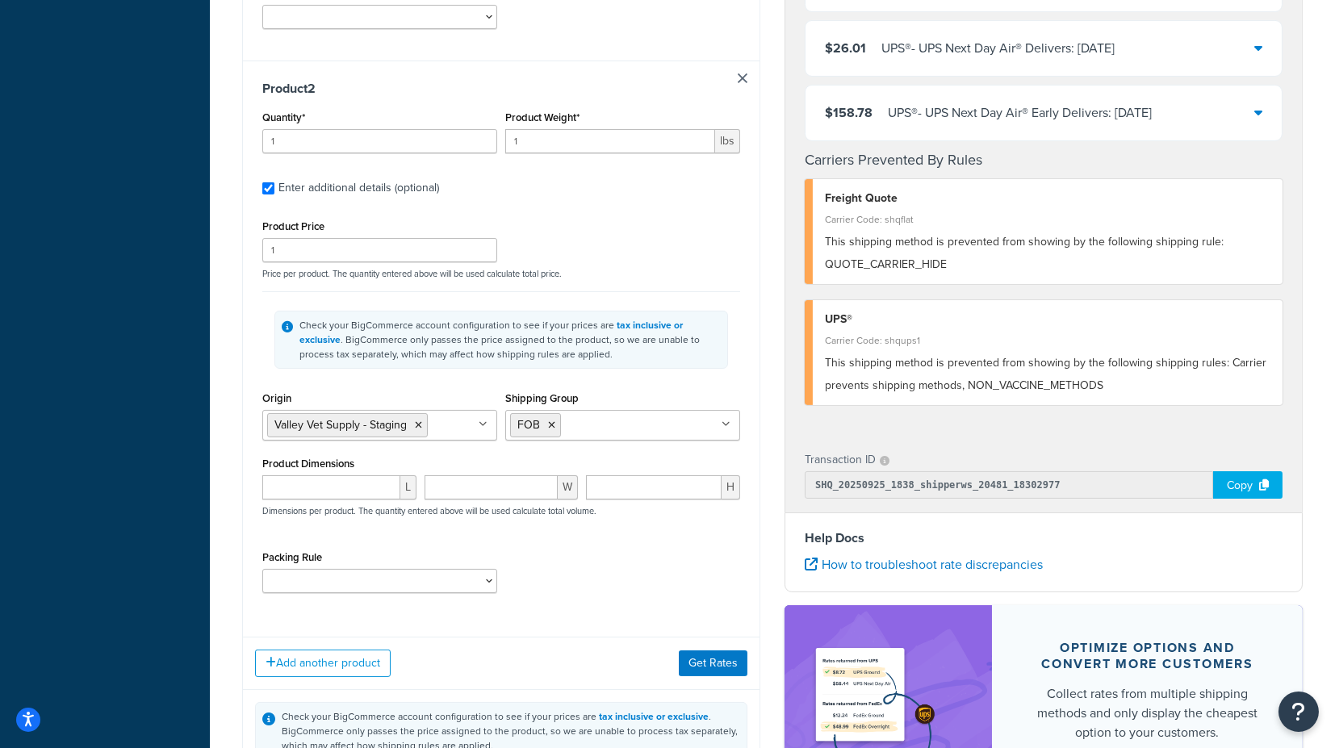
scroll to position [807, 0]
click at [704, 657] on button "Get Rates" at bounding box center [713, 662] width 69 height 26
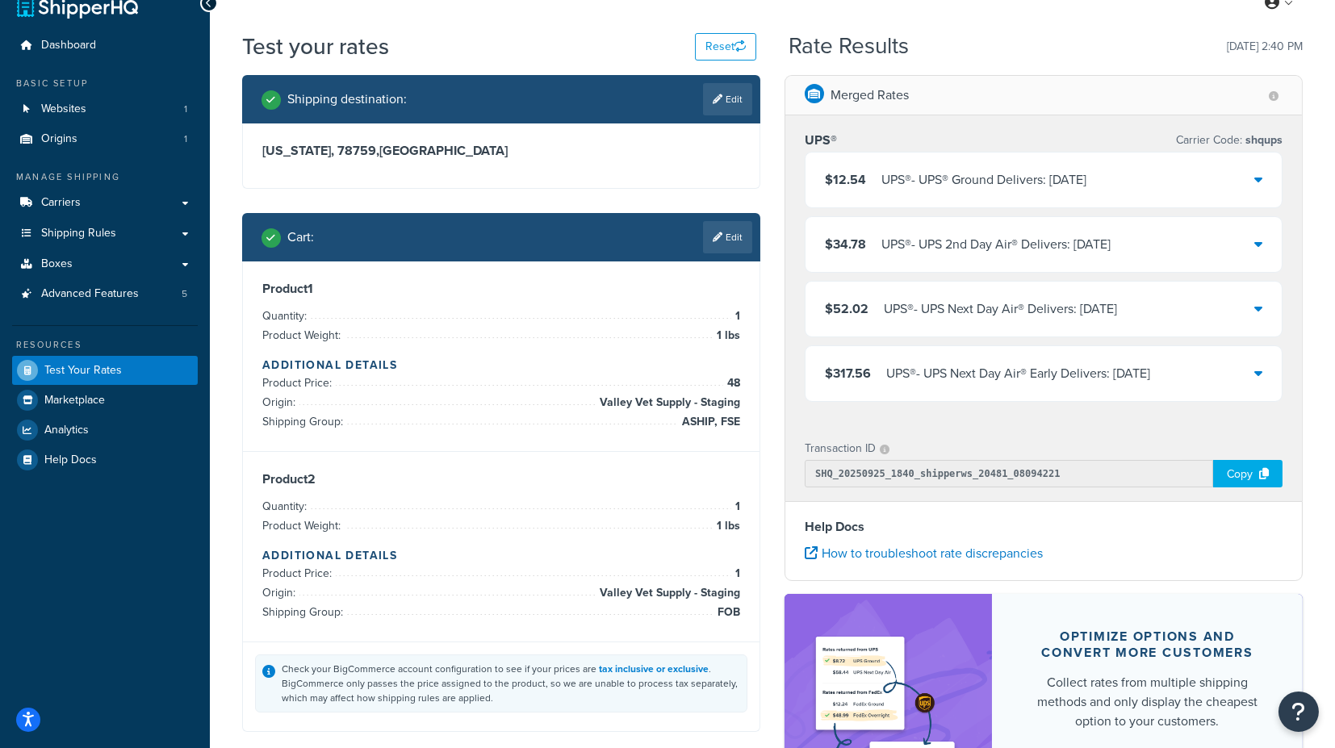
scroll to position [19, 0]
